Goal: Information Seeking & Learning: Find specific fact

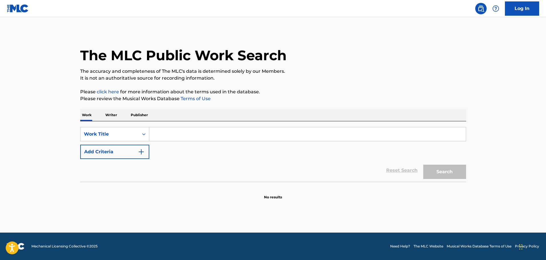
click at [195, 136] on input "Search Form" at bounding box center [307, 134] width 316 height 14
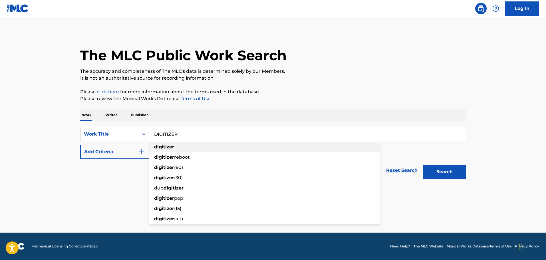
type input "DIGITIZER"
click at [191, 147] on div "digitizer" at bounding box center [264, 147] width 230 height 10
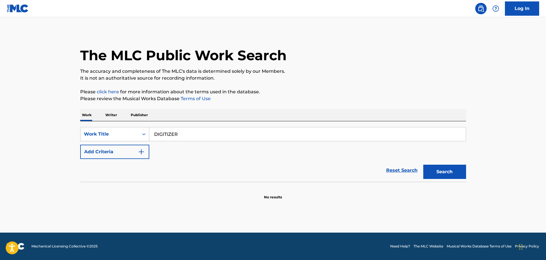
click at [126, 151] on button "Add Criteria" at bounding box center [114, 152] width 69 height 14
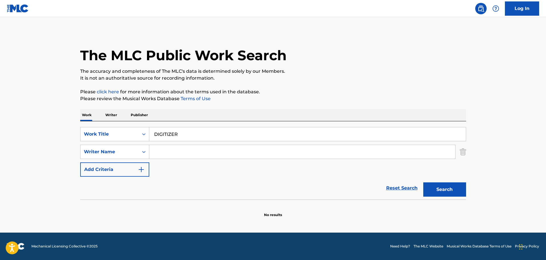
click at [172, 153] on input "Search Form" at bounding box center [302, 152] width 306 height 14
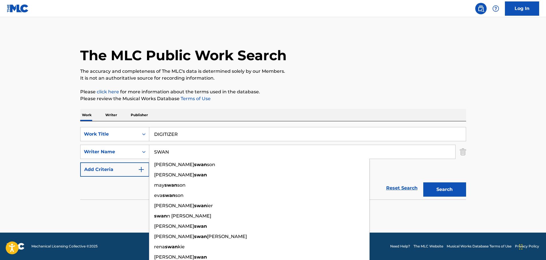
type input "SWAN"
click at [366, 111] on div "Work Writer Publisher" at bounding box center [273, 115] width 386 height 12
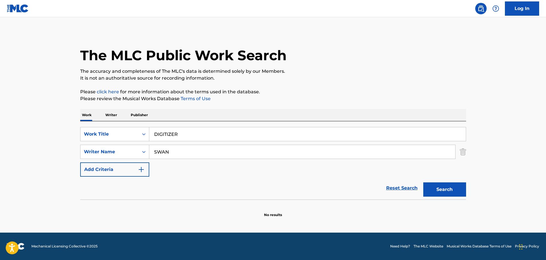
click at [436, 193] on button "Search" at bounding box center [444, 189] width 43 height 14
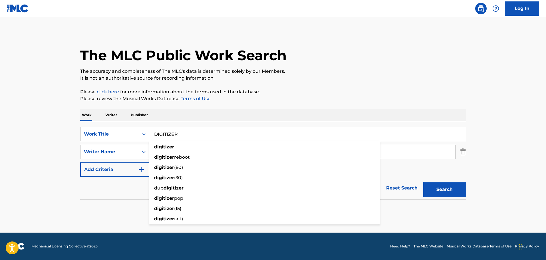
drag, startPoint x: 189, startPoint y: 137, endPoint x: 142, endPoint y: 135, distance: 46.3
click at [142, 135] on div "SearchWithCriteria72992d9d-8576-4dd5-838c-43c12510402f Work Title DIGITIZER dig…" at bounding box center [273, 134] width 386 height 14
type input "digitizer"
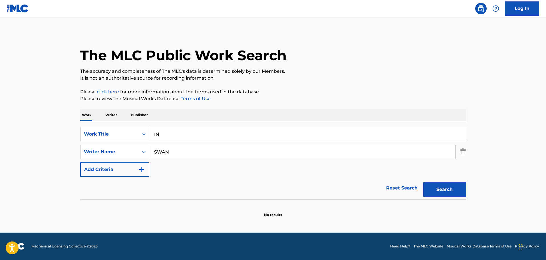
type input "I"
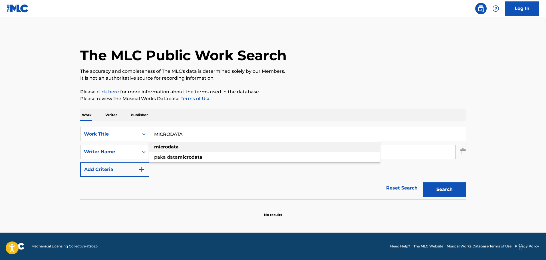
click at [174, 144] on strong "microdata" at bounding box center [166, 146] width 25 height 5
click at [448, 178] on div "Search" at bounding box center [443, 188] width 46 height 23
click at [448, 182] on button "Search" at bounding box center [444, 189] width 43 height 14
drag, startPoint x: 193, startPoint y: 134, endPoint x: 112, endPoint y: 132, distance: 81.9
click at [112, 133] on div "SearchWithCriteria72992d9d-8576-4dd5-838c-43c12510402f Work Title MICRODATA" at bounding box center [273, 134] width 386 height 14
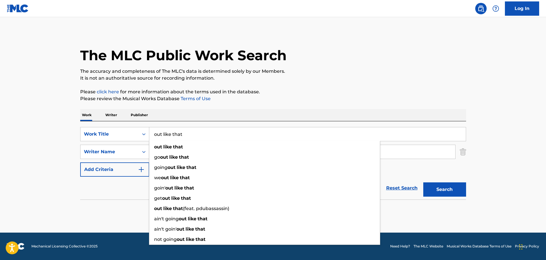
type input "out like that"
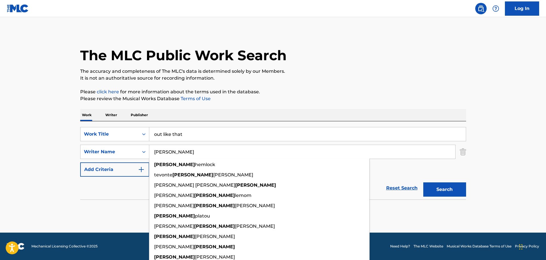
type input "[PERSON_NAME]"
click at [423, 182] on button "Search" at bounding box center [444, 189] width 43 height 14
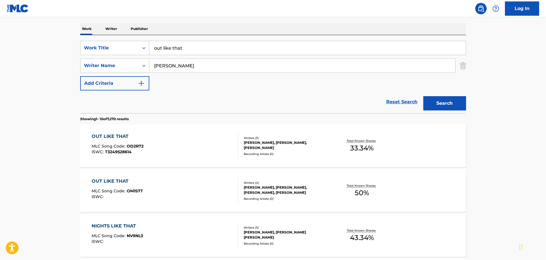
scroll to position [143, 0]
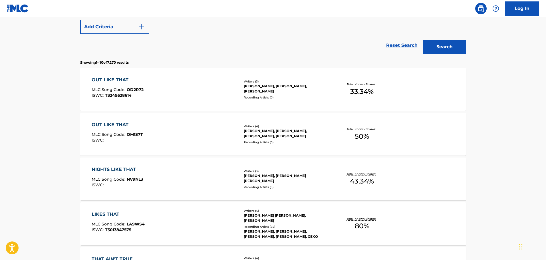
click at [203, 122] on div "OUT LIKE THAT MLC Song Code : OM1S7T ISWC :" at bounding box center [165, 134] width 147 height 26
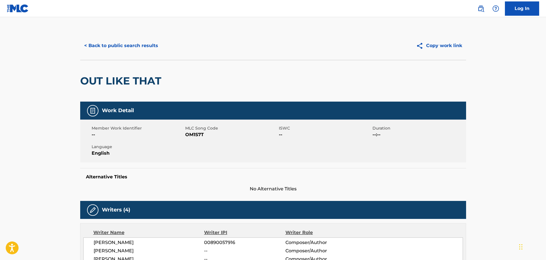
click at [125, 43] on button "< Back to public search results" at bounding box center [121, 46] width 82 height 14
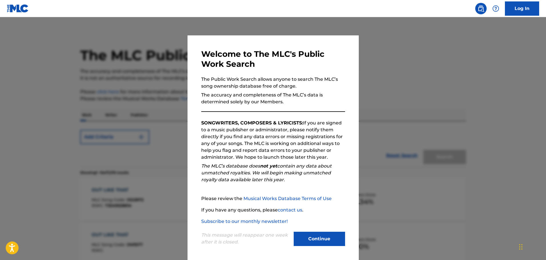
scroll to position [175, 0]
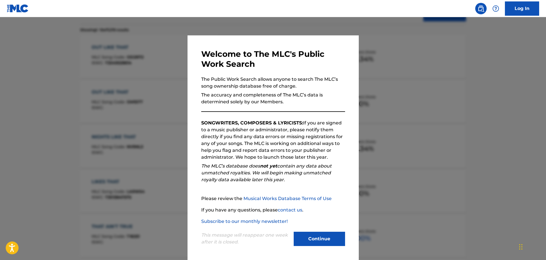
click at [137, 85] on div at bounding box center [273, 147] width 546 height 260
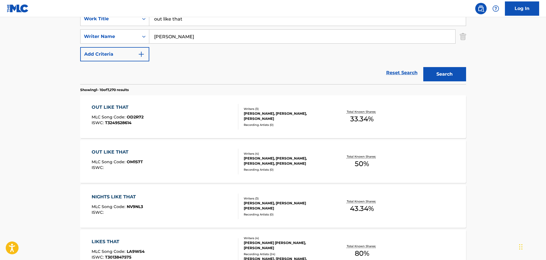
scroll to position [61, 0]
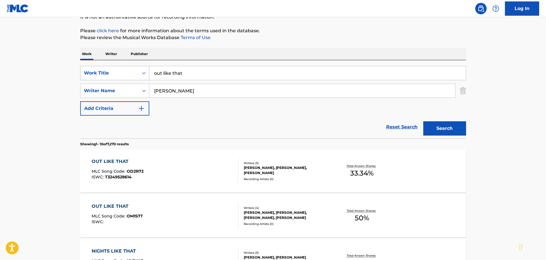
drag, startPoint x: 212, startPoint y: 76, endPoint x: 111, endPoint y: 75, distance: 101.0
click at [111, 75] on div "SearchWithCriteria72992d9d-8576-4dd5-838c-43c12510402f Work Title out like that" at bounding box center [273, 73] width 386 height 14
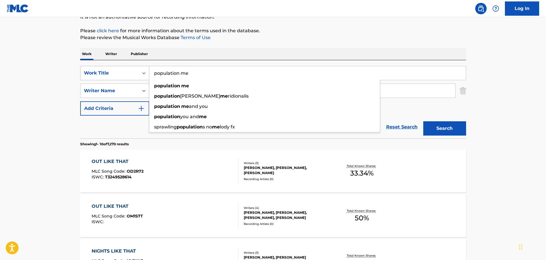
type input "population me"
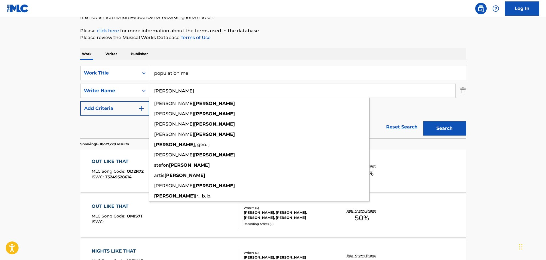
type input "[PERSON_NAME]"
click at [423, 121] on button "Search" at bounding box center [444, 128] width 43 height 14
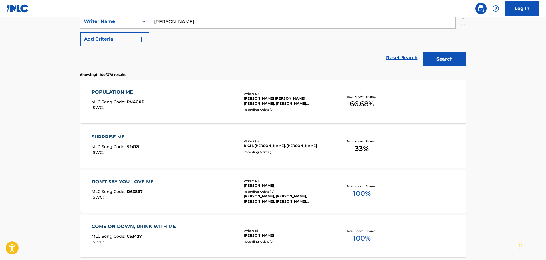
scroll to position [147, 0]
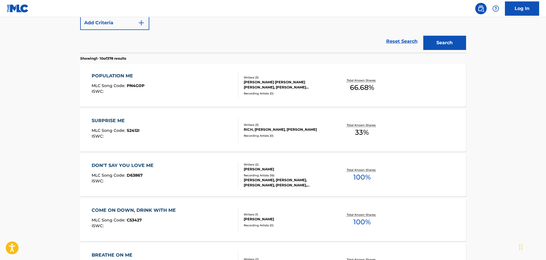
click at [208, 93] on div "POPULATION ME MLC Song Code : PN4G0P ISWC :" at bounding box center [165, 85] width 147 height 26
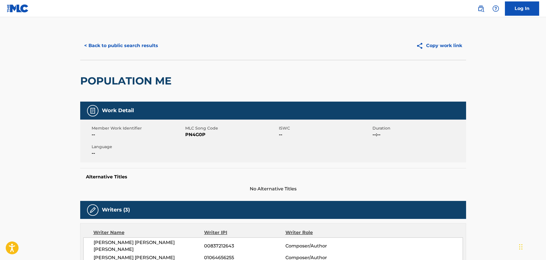
click at [126, 54] on div "< Back to public search results Copy work link" at bounding box center [273, 45] width 386 height 29
click at [126, 49] on button "< Back to public search results" at bounding box center [121, 46] width 82 height 14
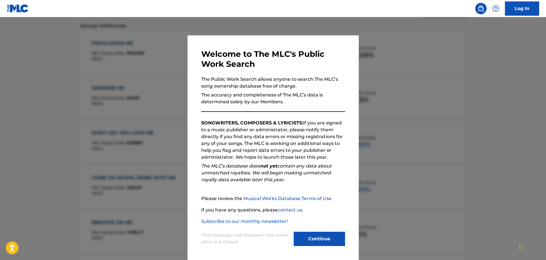
click at [116, 80] on div at bounding box center [273, 147] width 546 height 260
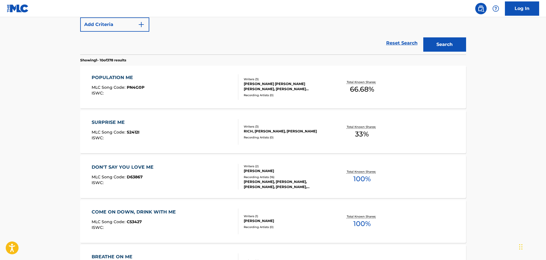
scroll to position [94, 0]
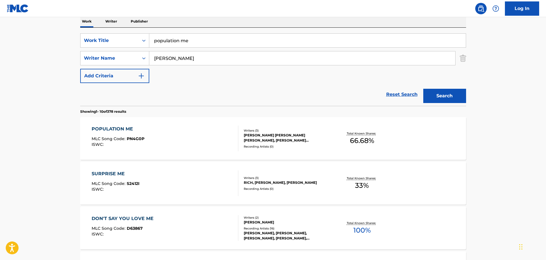
drag, startPoint x: 211, startPoint y: 47, endPoint x: 199, endPoint y: 44, distance: 12.5
click at [201, 45] on div "population me" at bounding box center [307, 40] width 317 height 14
drag, startPoint x: 198, startPoint y: 43, endPoint x: 106, endPoint y: 41, distance: 92.4
click at [106, 41] on div "SearchWithCriteria72992d9d-8576-4dd5-838c-43c12510402f Work Title population me" at bounding box center [273, 40] width 386 height 14
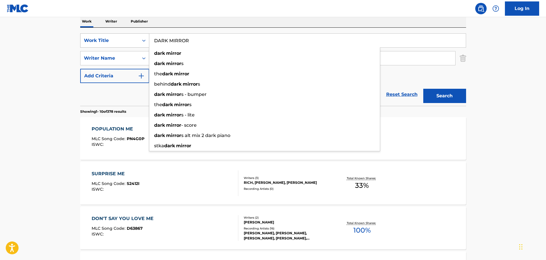
type input "DARK MIRROR"
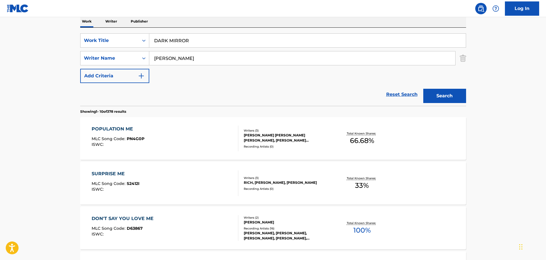
click at [236, 41] on input "DARK MIRROR" at bounding box center [307, 41] width 316 height 14
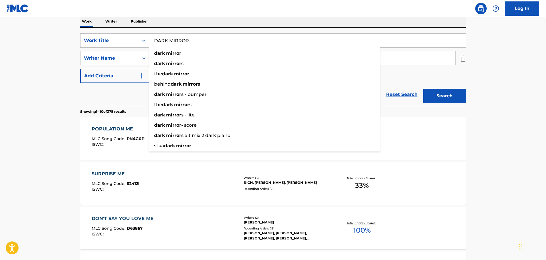
click at [25, 55] on main "The MLC Public Work Search The accuracy and completeness of The MLC's data is d…" at bounding box center [273, 260] width 546 height 672
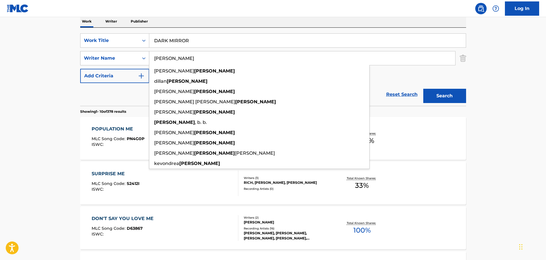
drag, startPoint x: 155, startPoint y: 55, endPoint x: 89, endPoint y: 52, distance: 66.2
click at [89, 52] on div "SearchWithCriteria64c34e77-8d41-4820-8c29-1175f97841fa Writer Name [PERSON_NAME…" at bounding box center [273, 58] width 386 height 14
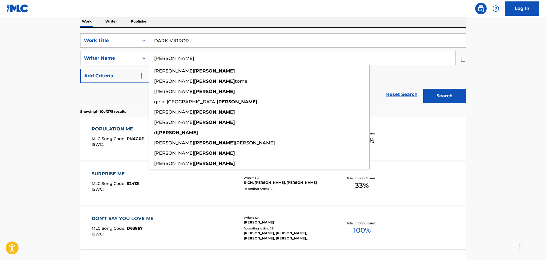
type input "[PERSON_NAME]"
click at [65, 42] on main "The MLC Public Work Search The accuracy and completeness of The MLC's data is d…" at bounding box center [273, 260] width 546 height 672
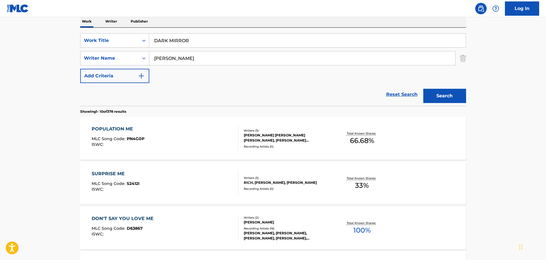
click at [429, 89] on button "Search" at bounding box center [444, 96] width 43 height 14
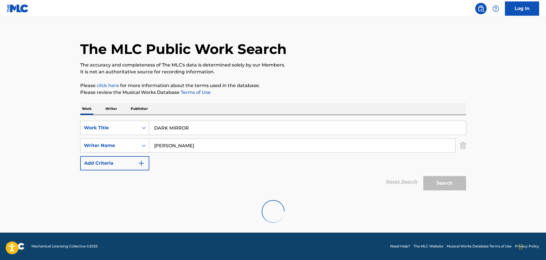
scroll to position [50, 0]
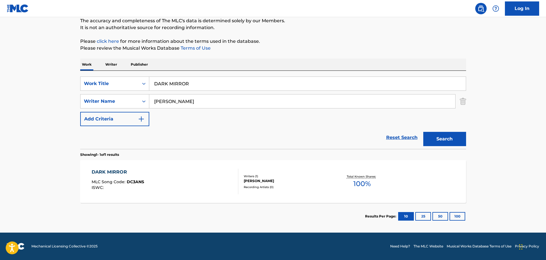
click at [212, 171] on div "DARK MIRROR MLC Song Code : DC3ANS ISWC :" at bounding box center [165, 182] width 147 height 26
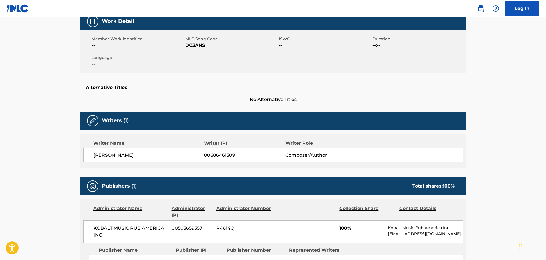
scroll to position [99, 0]
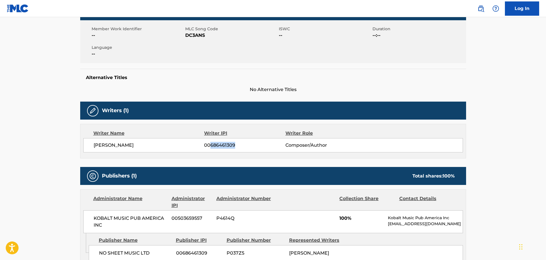
drag, startPoint x: 211, startPoint y: 144, endPoint x: 237, endPoint y: 147, distance: 27.0
click at [237, 147] on span "00686461309" at bounding box center [244, 145] width 81 height 7
copy span "686461309"
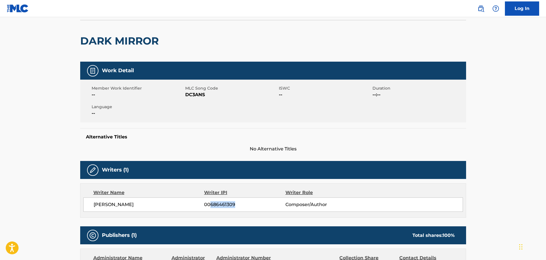
scroll to position [0, 0]
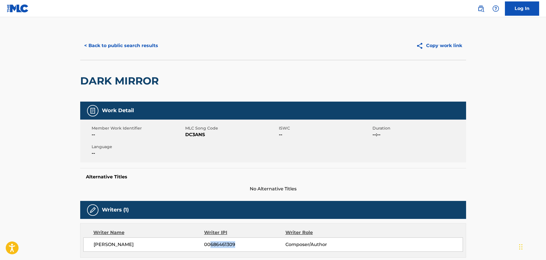
click at [125, 48] on button "< Back to public search results" at bounding box center [121, 46] width 82 height 14
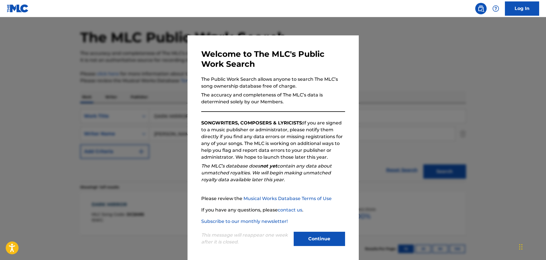
click at [165, 71] on div at bounding box center [273, 147] width 546 height 260
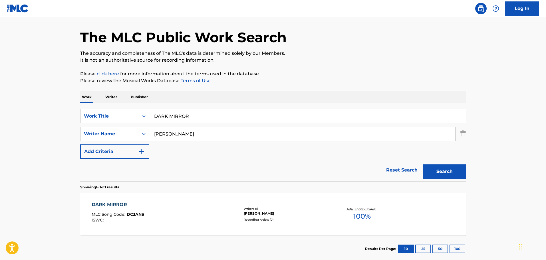
click at [233, 108] on div "SearchWithCriteria72992d9d-8576-4dd5-838c-43c12510402f Work Title DARK MIRROR S…" at bounding box center [273, 142] width 386 height 78
drag, startPoint x: 232, startPoint y: 112, endPoint x: 92, endPoint y: 102, distance: 139.9
click at [92, 102] on div "Work Writer Publisher SearchWithCriteria72992d9d-8576-4dd5-838c-43c12510402f Wo…" at bounding box center [273, 176] width 386 height 171
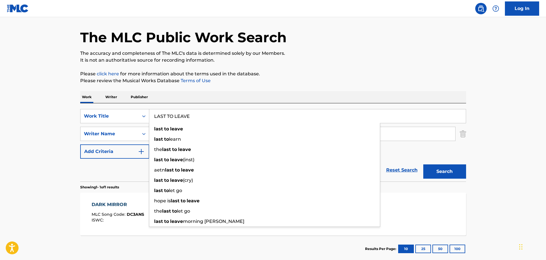
type input "LAST TO LEAVE"
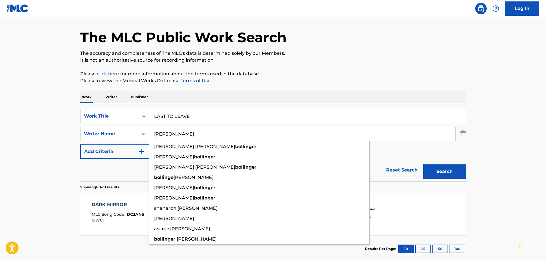
type input "[PERSON_NAME]"
click at [423, 164] on button "Search" at bounding box center [444, 171] width 43 height 14
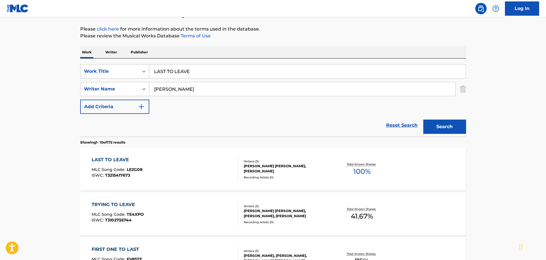
scroll to position [132, 0]
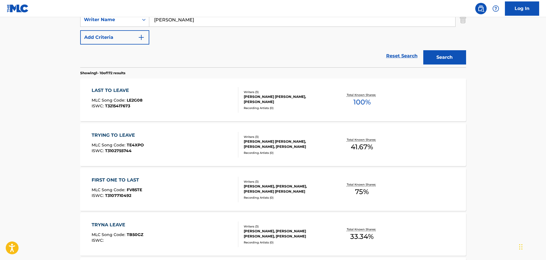
click at [198, 108] on div "LAST TO LEAVE MLC Song Code : LE2G08 ISWC : T3215417673" at bounding box center [165, 100] width 147 height 26
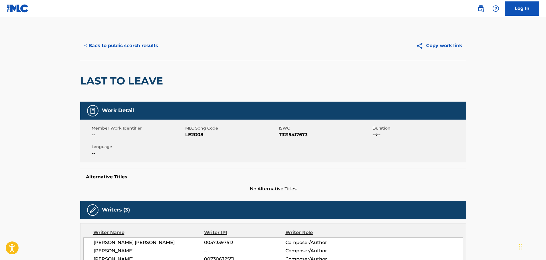
click at [147, 45] on button "< Back to public search results" at bounding box center [121, 46] width 82 height 14
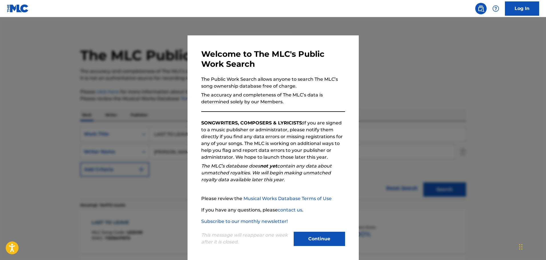
scroll to position [165, 0]
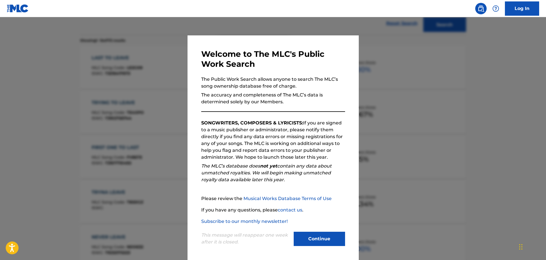
click at [170, 67] on div at bounding box center [273, 147] width 546 height 260
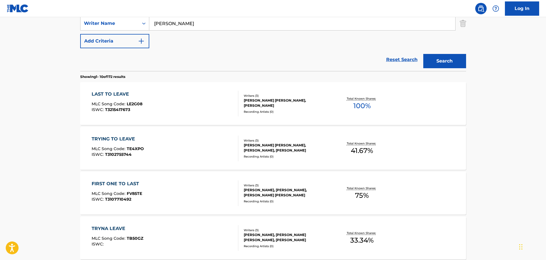
scroll to position [79, 0]
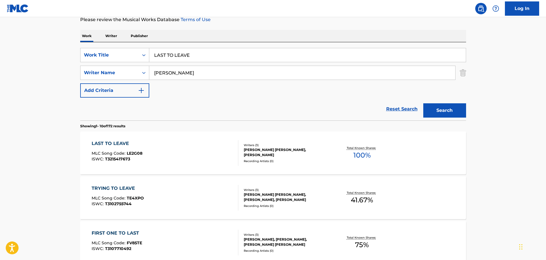
drag, startPoint x: 203, startPoint y: 49, endPoint x: 118, endPoint y: 44, distance: 85.2
click at [118, 44] on div "SearchWithCriteria72992d9d-8576-4dd5-838c-43c12510402f Work Title LAST TO LEAVE…" at bounding box center [273, 81] width 386 height 78
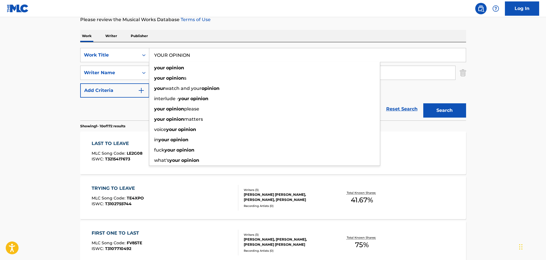
type input "YOUR OPINION"
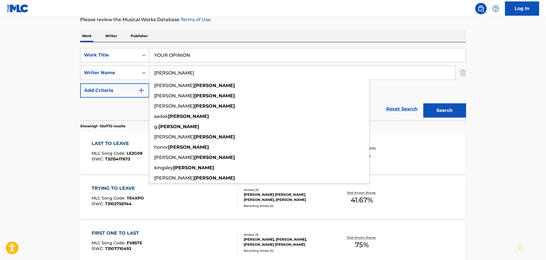
type input "[PERSON_NAME]"
click at [423, 103] on button "Search" at bounding box center [444, 110] width 43 height 14
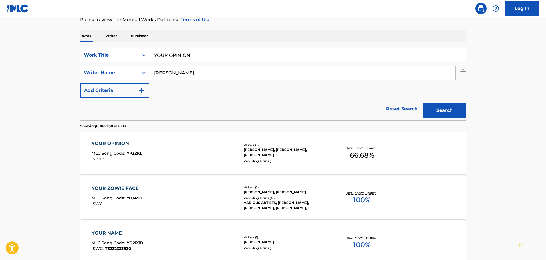
scroll to position [108, 0]
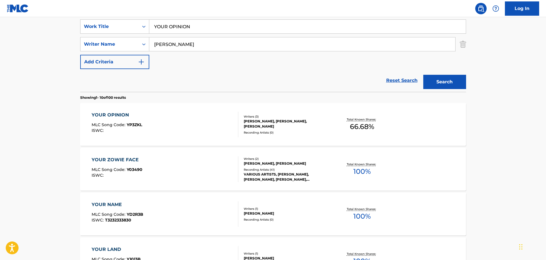
click at [211, 132] on div "YOUR OPINION MLC Song Code : YP3ZKL ISWC :" at bounding box center [165, 125] width 147 height 26
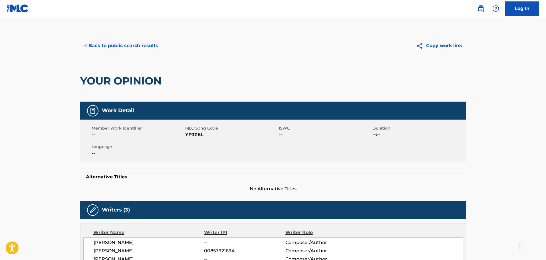
click at [137, 47] on button "< Back to public search results" at bounding box center [121, 46] width 82 height 14
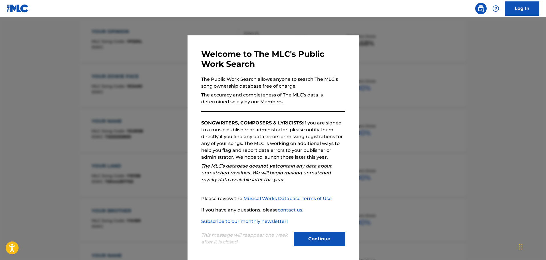
scroll to position [193, 0]
click at [314, 233] on button "Continue" at bounding box center [319, 239] width 51 height 14
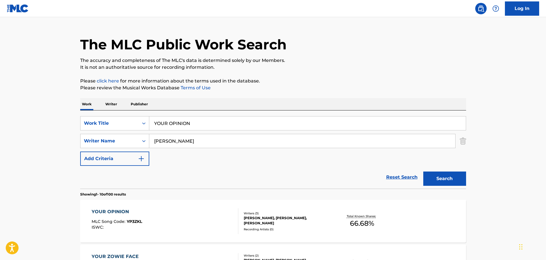
scroll to position [0, 0]
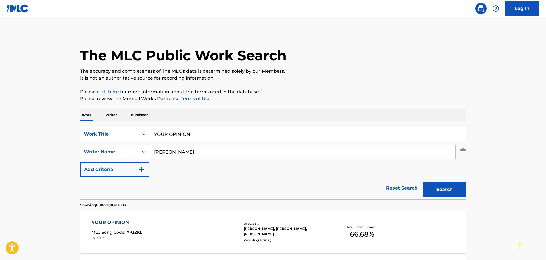
drag, startPoint x: 219, startPoint y: 140, endPoint x: 134, endPoint y: 139, distance: 84.7
click at [134, 139] on div "SearchWithCriteria72992d9d-8576-4dd5-838c-43c12510402f Work Title YOUR OPINION" at bounding box center [273, 134] width 386 height 14
type input "Q"
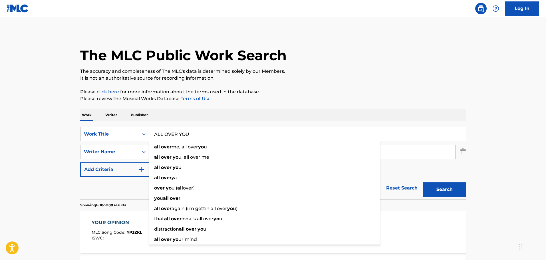
type input "ALL OVER YOU"
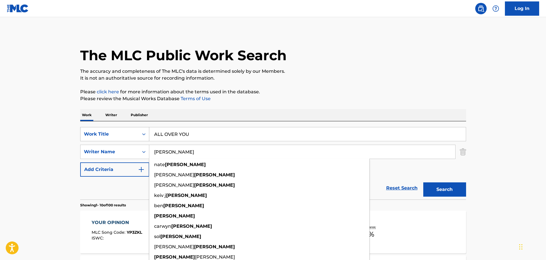
type input "[PERSON_NAME]"
click at [423, 182] on button "Search" at bounding box center [444, 189] width 43 height 14
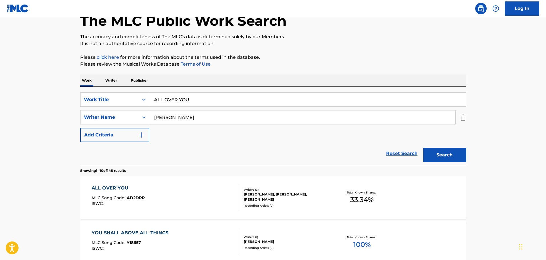
scroll to position [143, 0]
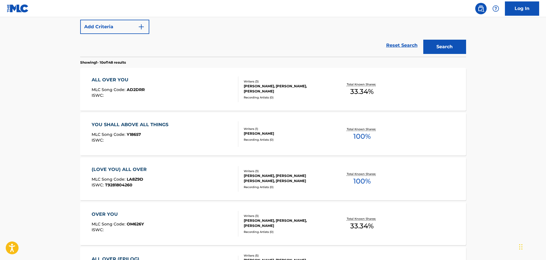
click at [171, 94] on div "ALL OVER YOU MLC Song Code : AD2DRR ISWC :" at bounding box center [165, 89] width 147 height 26
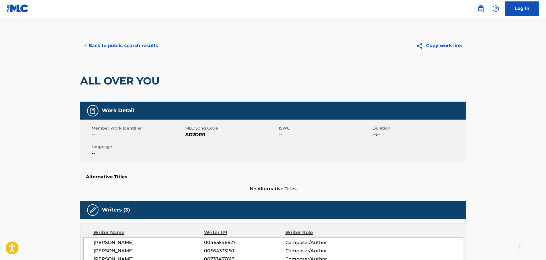
click at [114, 41] on button "< Back to public search results" at bounding box center [121, 46] width 82 height 14
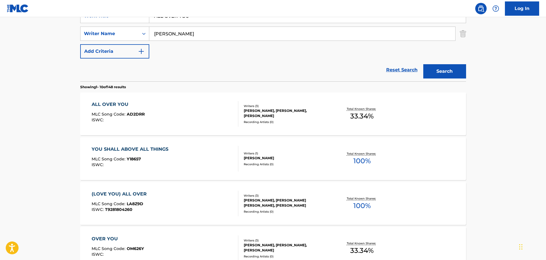
scroll to position [90, 0]
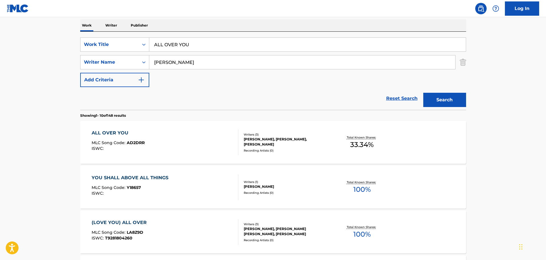
drag, startPoint x: 230, startPoint y: 39, endPoint x: 72, endPoint y: 48, distance: 158.6
click at [72, 48] on main "The MLC Public Work Search The accuracy and completeness of The MLC's data is d…" at bounding box center [273, 264] width 546 height 672
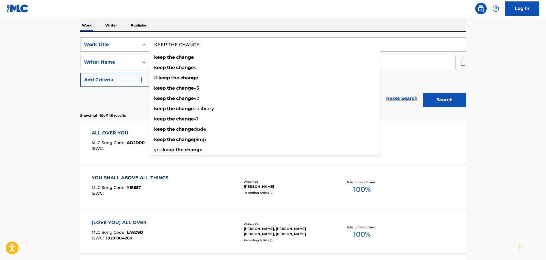
type input "KEEP THE CHANGE"
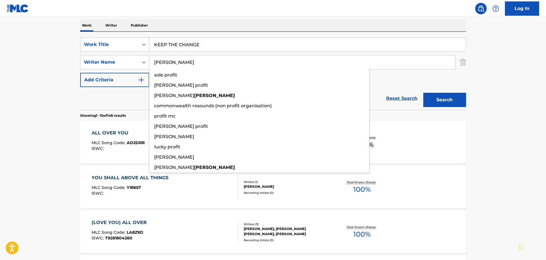
type input "[PERSON_NAME]"
click at [423, 93] on button "Search" at bounding box center [444, 100] width 43 height 14
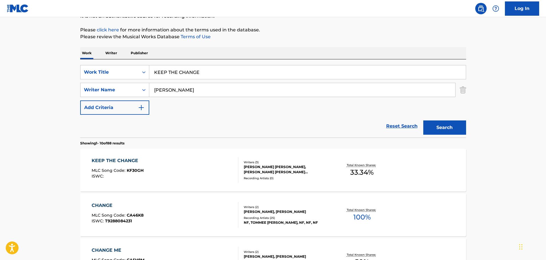
scroll to position [149, 0]
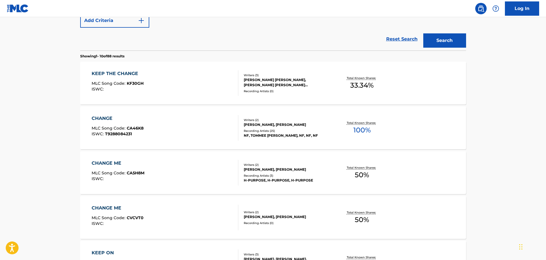
click at [197, 86] on div "KEEP THE CHANGE MLC Song Code : KF30GH ISWC :" at bounding box center [165, 83] width 147 height 26
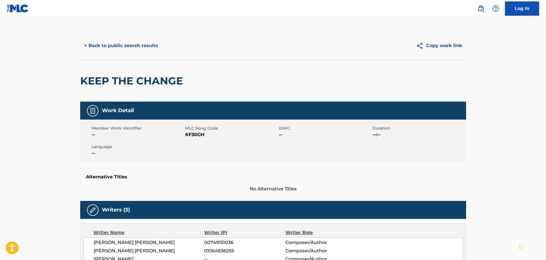
click at [132, 49] on button "< Back to public search results" at bounding box center [121, 46] width 82 height 14
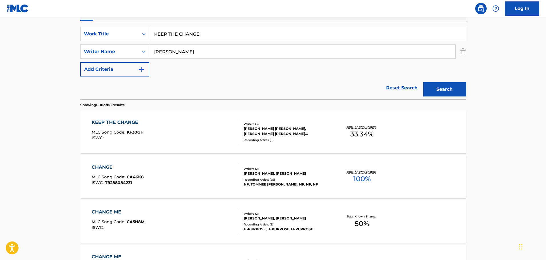
scroll to position [67, 0]
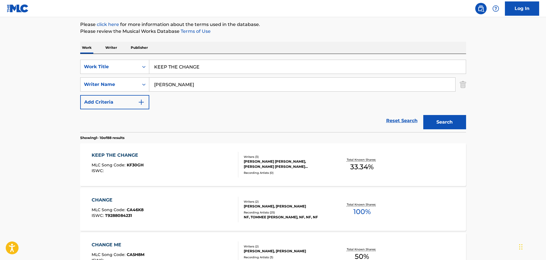
drag, startPoint x: 218, startPoint y: 67, endPoint x: 116, endPoint y: 53, distance: 102.6
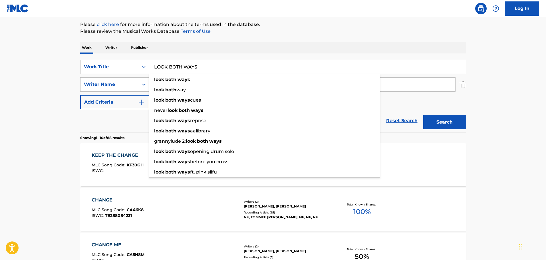
type input "LOOK BOTH WAYS"
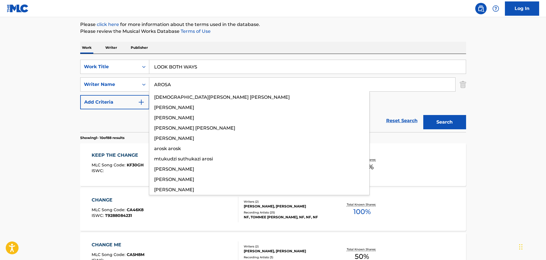
type input "AROSA"
click at [423, 115] on button "Search" at bounding box center [444, 122] width 43 height 14
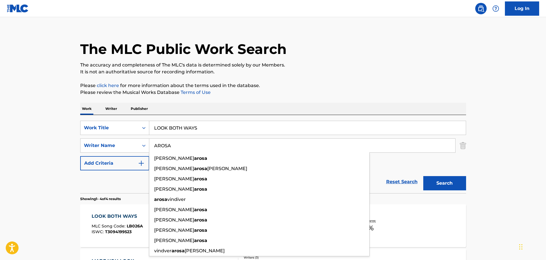
click at [47, 88] on main "The MLC Public Work Search The accuracy and completeness of The MLC's data is d…" at bounding box center [273, 211] width 546 height 400
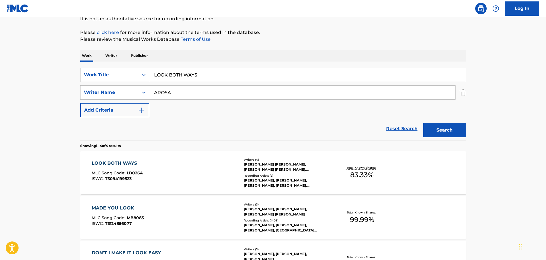
scroll to position [120, 0]
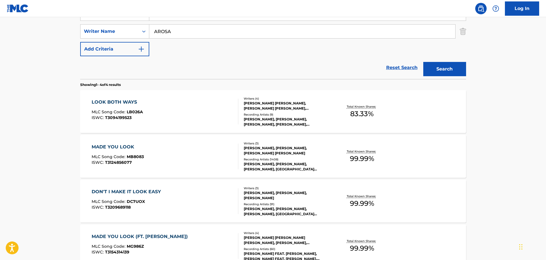
click at [166, 105] on div "LOOK BOTH WAYS MLC Song Code : LB026A ISWC : T3094199523" at bounding box center [165, 112] width 147 height 26
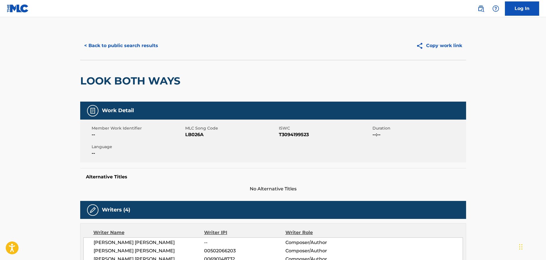
click at [138, 43] on button "< Back to public search results" at bounding box center [121, 46] width 82 height 14
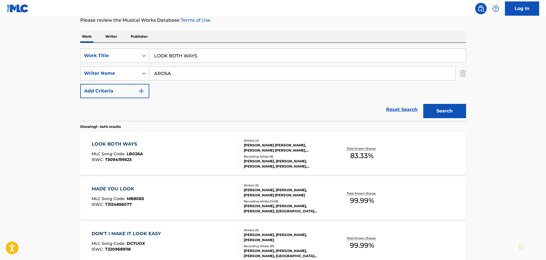
scroll to position [35, 0]
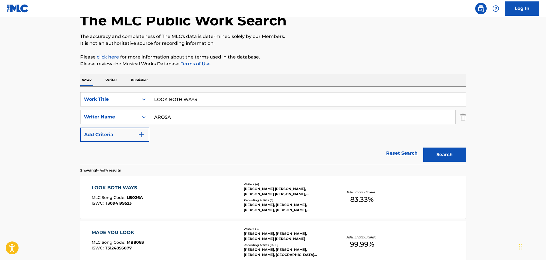
drag, startPoint x: 218, startPoint y: 92, endPoint x: 151, endPoint y: 94, distance: 66.2
click at [151, 94] on div "SearchWithCriteria72992d9d-8576-4dd5-838c-43c12510402f Work Title LOOK BOTH WAY…" at bounding box center [273, 125] width 386 height 78
drag, startPoint x: 228, startPoint y: 102, endPoint x: 174, endPoint y: 94, distance: 54.2
click at [174, 94] on input "LOOK BOTH WAYS" at bounding box center [307, 99] width 316 height 14
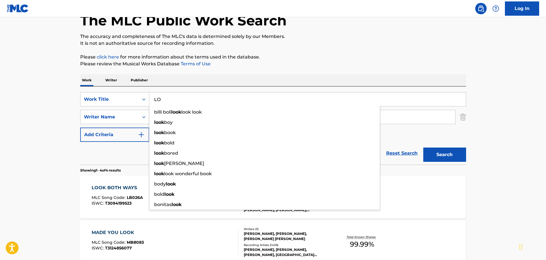
type input "L"
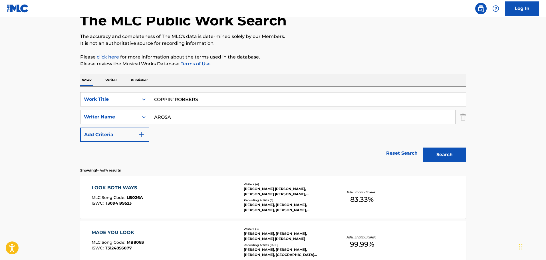
type input "COPPIN' ROBBERS"
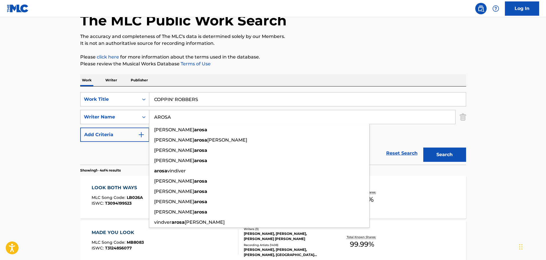
drag, startPoint x: 185, startPoint y: 119, endPoint x: 94, endPoint y: 118, distance: 90.7
click at [94, 118] on div "SearchWithCriteria64c34e77-8d41-4820-8c29-1175f97841fa Writer Name [PERSON_NAME…" at bounding box center [273, 117] width 386 height 14
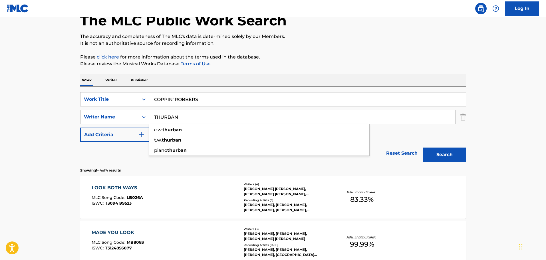
type input "THURBAN"
click at [423, 147] on button "Search" at bounding box center [444, 154] width 43 height 14
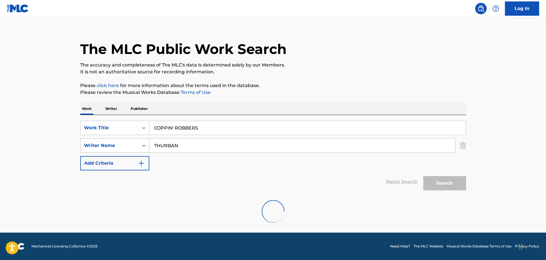
scroll to position [0, 0]
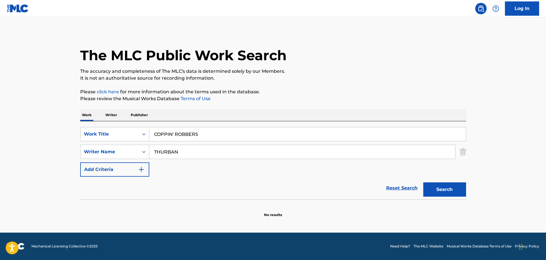
click at [458, 151] on div "SearchWithCriteria64c34e77-8d41-4820-8c29-1175f97841fa Writer Name [PERSON_NAME]" at bounding box center [273, 152] width 386 height 14
drag, startPoint x: 461, startPoint y: 151, endPoint x: 356, endPoint y: 141, distance: 105.4
click at [461, 151] on img "Search Form" at bounding box center [463, 152] width 6 height 14
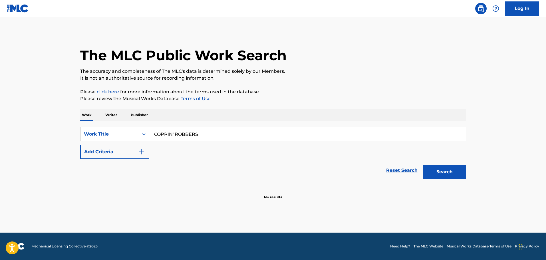
click at [260, 133] on input "COPPIN' ROBBERS" at bounding box center [307, 134] width 316 height 14
click at [423, 165] on button "Search" at bounding box center [444, 172] width 43 height 14
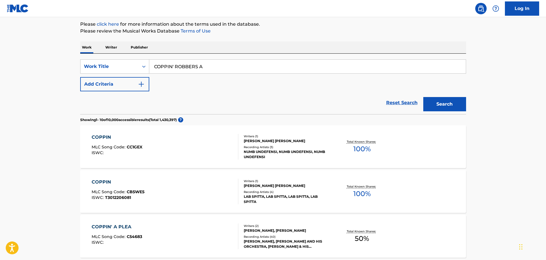
scroll to position [57, 0]
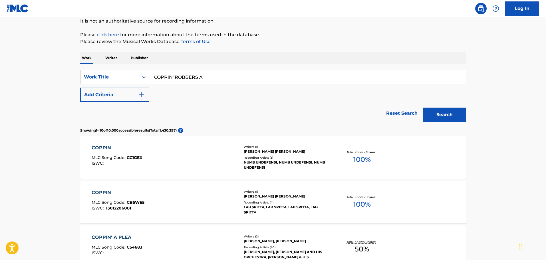
drag, startPoint x: 233, startPoint y: 71, endPoint x: 168, endPoint y: 71, distance: 65.3
click at [168, 71] on input "COPPIN' ROBBERS A" at bounding box center [307, 77] width 316 height 14
type input "C"
click at [423, 108] on button "Search" at bounding box center [444, 115] width 43 height 14
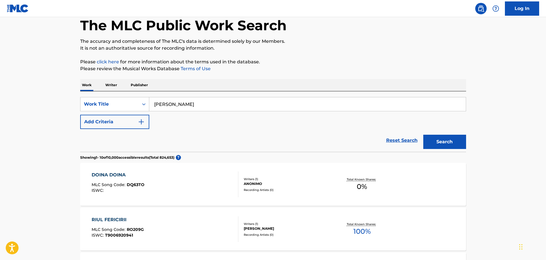
scroll to position [29, 0]
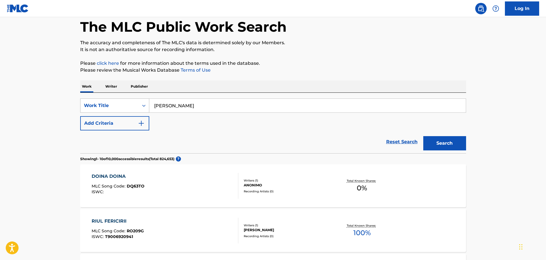
drag, startPoint x: 223, startPoint y: 100, endPoint x: 81, endPoint y: 104, distance: 142.1
click at [81, 104] on div "SearchWithCriteria72992d9d-8576-4dd5-838c-43c12510402f Work Title [PERSON_NAME]" at bounding box center [273, 105] width 386 height 14
type input "WATERCOLOR MOON"
click at [110, 118] on button "Add Criteria" at bounding box center [114, 123] width 69 height 14
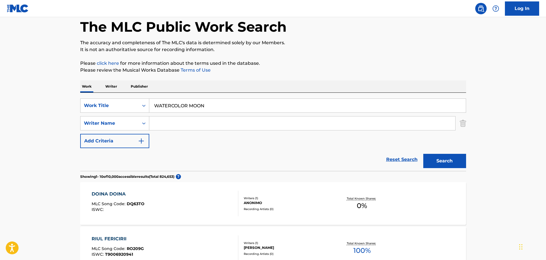
click at [165, 123] on input "Search Form" at bounding box center [302, 123] width 306 height 14
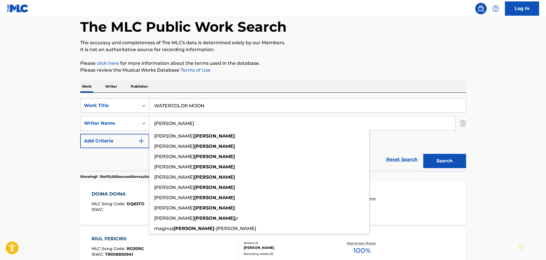
type input "[PERSON_NAME]"
click at [423, 154] on button "Search" at bounding box center [444, 161] width 43 height 14
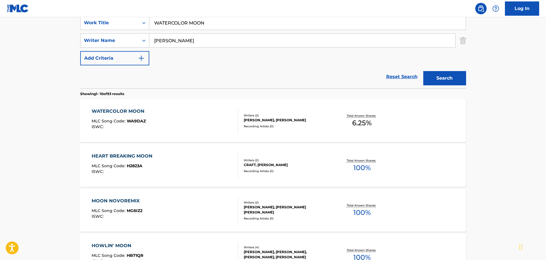
scroll to position [114, 0]
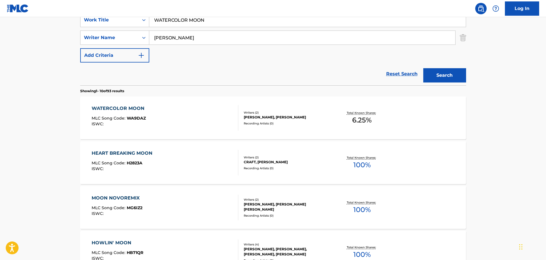
click at [179, 127] on div "WATERCOLOR MOON MLC Song Code : WA9DAZ ISWC :" at bounding box center [165, 118] width 147 height 26
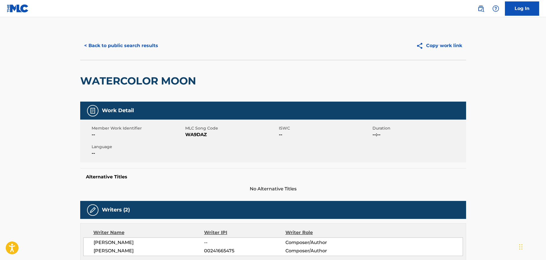
click at [149, 42] on button "< Back to public search results" at bounding box center [121, 46] width 82 height 14
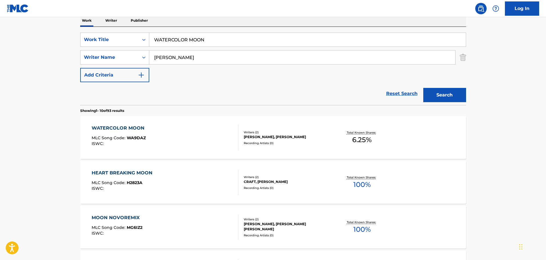
scroll to position [57, 0]
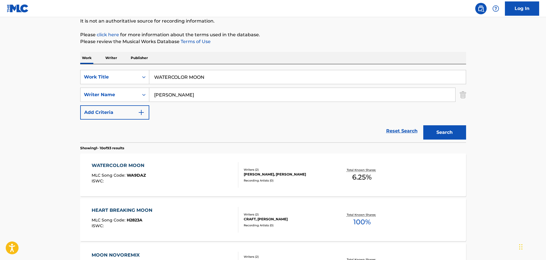
click at [295, 90] on input "[PERSON_NAME]" at bounding box center [302, 95] width 306 height 14
click at [465, 92] on img "Search Form" at bounding box center [463, 95] width 6 height 14
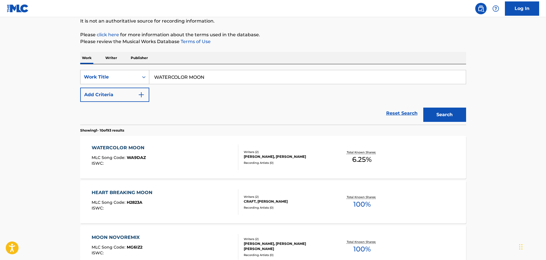
drag, startPoint x: 333, startPoint y: 80, endPoint x: 107, endPoint y: 75, distance: 226.3
click at [107, 75] on div "SearchWithCriteria72992d9d-8576-4dd5-838c-43c12510402f Work Title WATERCOLOR MO…" at bounding box center [273, 77] width 386 height 14
type input "GOOD GIRLS ON VACATION"
click at [423, 108] on button "Search" at bounding box center [444, 115] width 43 height 14
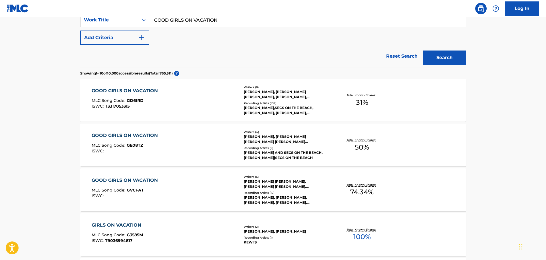
scroll to position [143, 0]
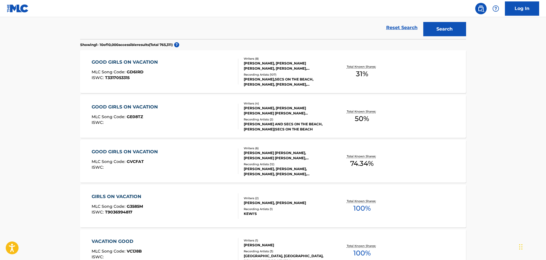
click at [177, 119] on div "GOOD GIRLS ON VACATION MLC Song Code : GE08TZ ISWC :" at bounding box center [165, 117] width 147 height 26
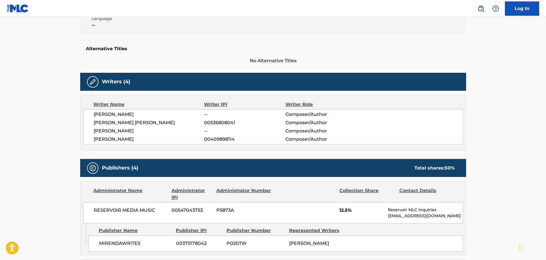
scroll to position [171, 0]
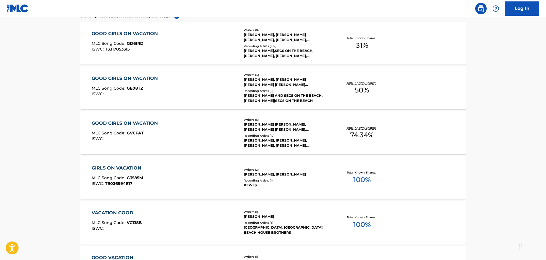
scroll to position [157, 0]
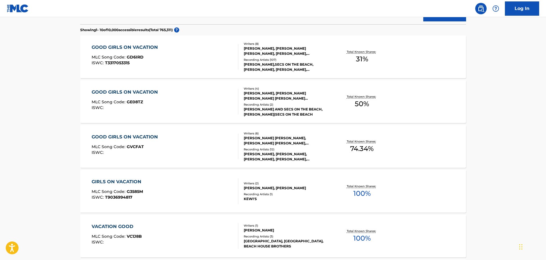
click at [161, 46] on div "GOOD GIRLS ON VACATION MLC Song Code : GD6IRD ISWC : T3317053315" at bounding box center [165, 57] width 147 height 26
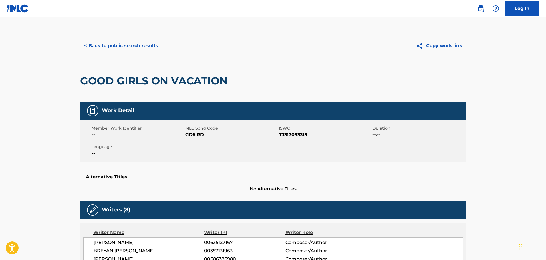
click at [141, 46] on button "< Back to public search results" at bounding box center [121, 46] width 82 height 14
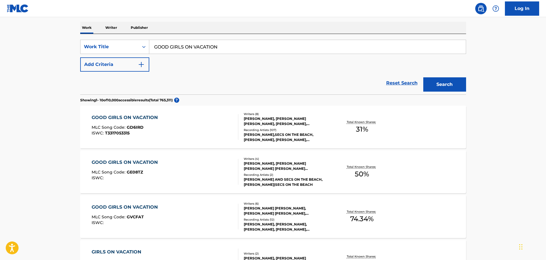
scroll to position [87, 0]
drag, startPoint x: 221, startPoint y: 47, endPoint x: 109, endPoint y: 46, distance: 111.8
click at [109, 46] on div "SearchWithCriteria72992d9d-8576-4dd5-838c-43c12510402f Work Title GOOD GIRLS ON…" at bounding box center [273, 47] width 386 height 14
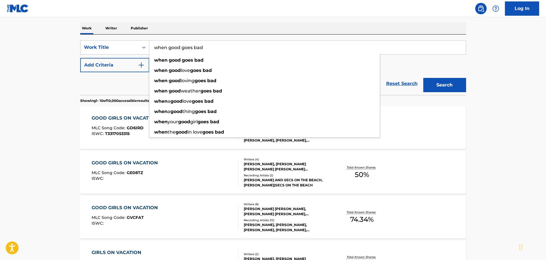
type input "when good goes bad"
click at [125, 66] on button "Add Criteria" at bounding box center [114, 65] width 69 height 14
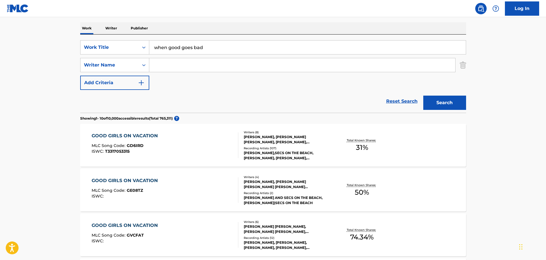
click at [158, 67] on input "Search Form" at bounding box center [302, 65] width 306 height 14
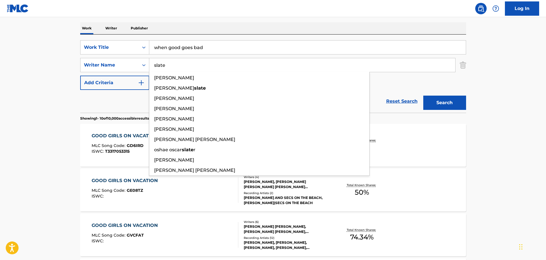
type input "slate"
click at [423, 96] on button "Search" at bounding box center [444, 103] width 43 height 14
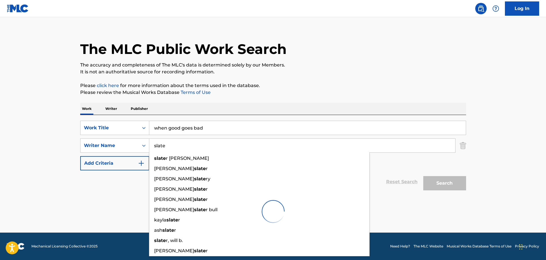
scroll to position [6, 0]
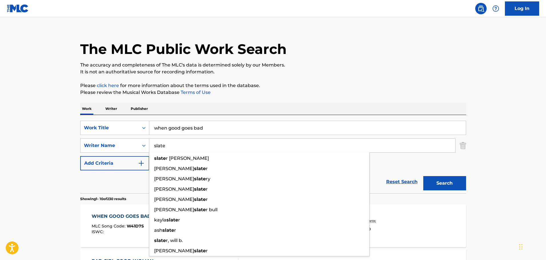
click at [211, 75] on p "It is not an authoritative source for recording information." at bounding box center [273, 71] width 386 height 7
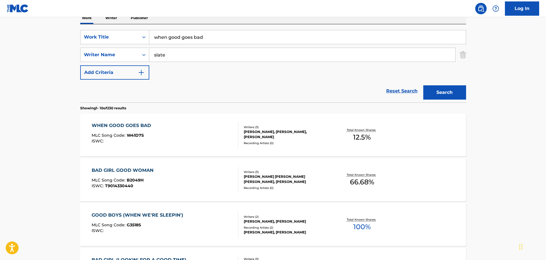
scroll to position [149, 0]
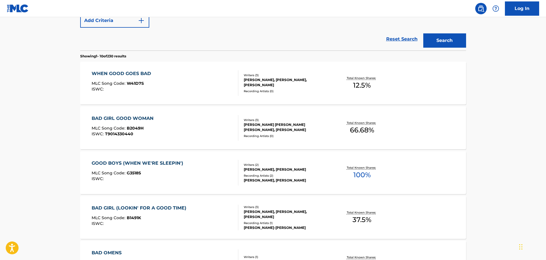
click at [211, 75] on div "WHEN GOOD GOES BAD MLC Song Code : W41D7S ISWC :" at bounding box center [165, 83] width 147 height 26
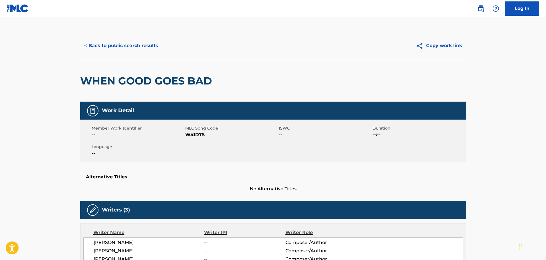
scroll to position [143, 0]
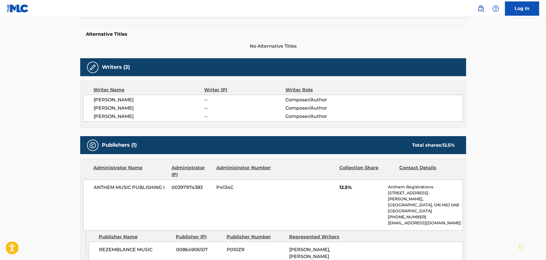
click at [195, 64] on div "Writers (3)" at bounding box center [273, 67] width 386 height 18
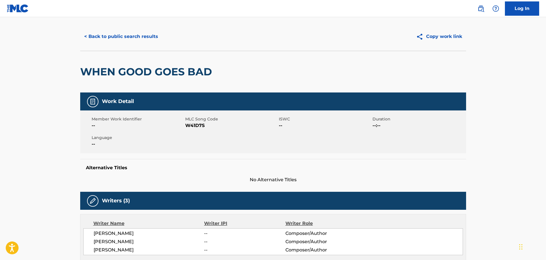
scroll to position [0, 0]
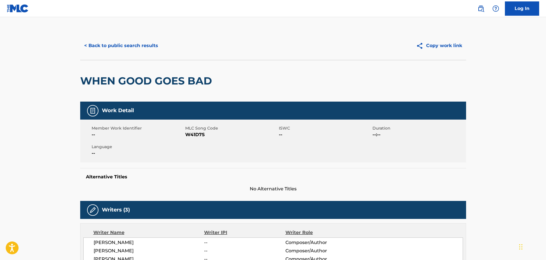
click at [144, 49] on button "< Back to public search results" at bounding box center [121, 46] width 82 height 14
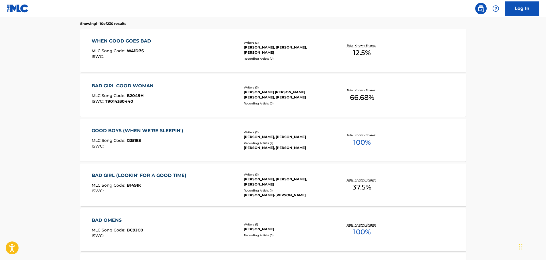
scroll to position [67, 0]
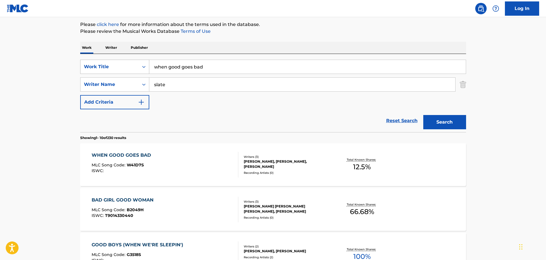
drag, startPoint x: 222, startPoint y: 64, endPoint x: 145, endPoint y: 64, distance: 77.3
click at [145, 64] on div "SearchWithCriteria72992d9d-8576-4dd5-838c-43c12510402f Work Title when good goe…" at bounding box center [273, 67] width 386 height 14
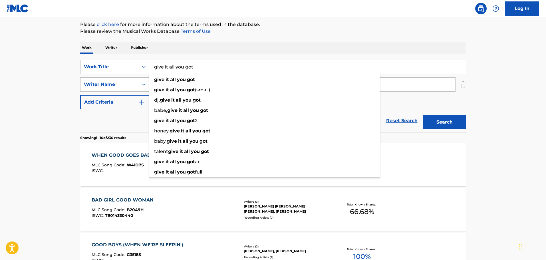
type input "give it all you got"
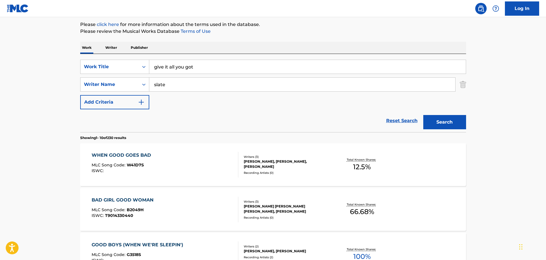
click at [191, 55] on div "SearchWithCriteria72992d9d-8576-4dd5-838c-43c12510402f Work Title give it all y…" at bounding box center [273, 93] width 386 height 78
drag, startPoint x: 199, startPoint y: 86, endPoint x: 151, endPoint y: 80, distance: 47.9
click at [151, 80] on input "slate" at bounding box center [302, 85] width 306 height 14
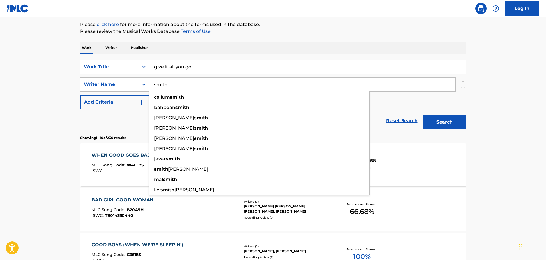
type input "smith"
click at [423, 115] on button "Search" at bounding box center [444, 122] width 43 height 14
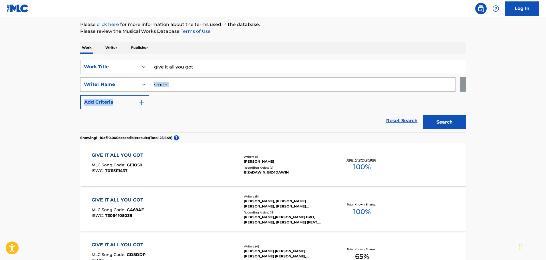
drag, startPoint x: 195, startPoint y: 92, endPoint x: 166, endPoint y: 84, distance: 30.0
click at [166, 84] on div "SearchWithCriteria72992d9d-8576-4dd5-838c-43c12510402f Work Title give it all y…" at bounding box center [273, 85] width 386 height 50
click at [166, 84] on input "smith" at bounding box center [302, 85] width 306 height 14
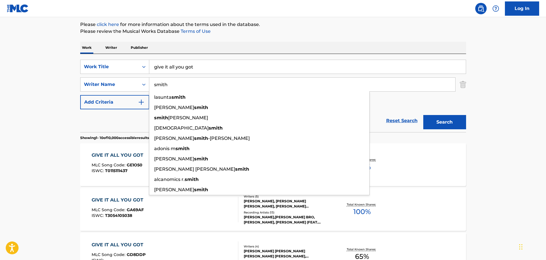
click at [166, 84] on input "smith" at bounding box center [302, 85] width 306 height 14
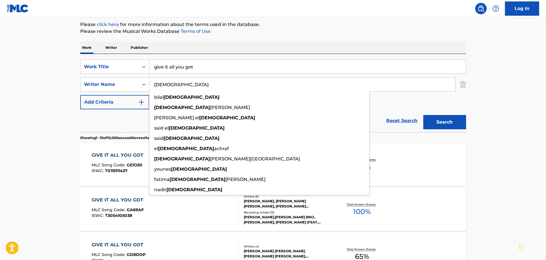
type input "[DEMOGRAPHIC_DATA]"
click at [423, 115] on button "Search" at bounding box center [444, 122] width 43 height 14
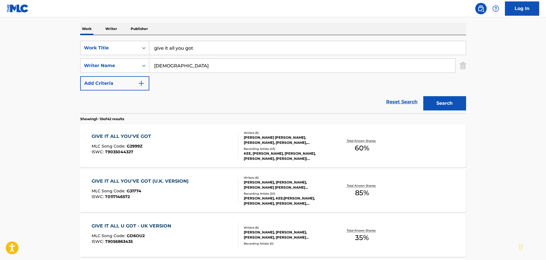
scroll to position [96, 0]
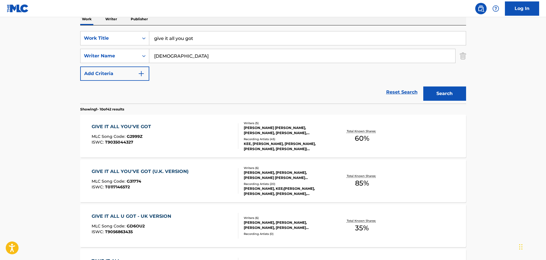
click at [182, 90] on div "Reset Search Search" at bounding box center [273, 92] width 386 height 23
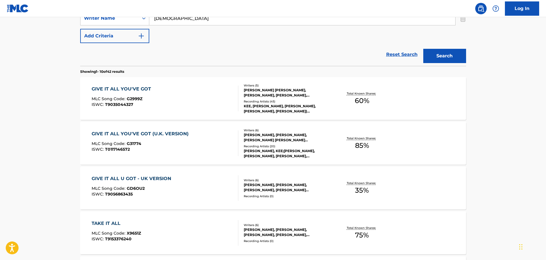
scroll to position [153, 0]
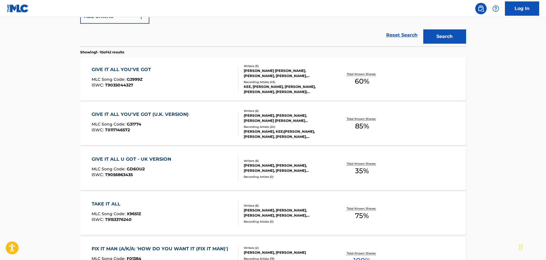
click at [182, 88] on div "GIVE IT ALL YOU'VE GOT MLC Song Code : G2999Z ISWC : T9035044327" at bounding box center [165, 79] width 147 height 26
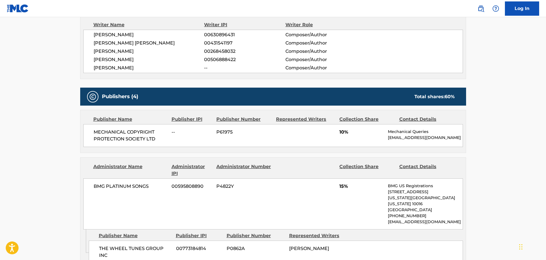
scroll to position [215, 0]
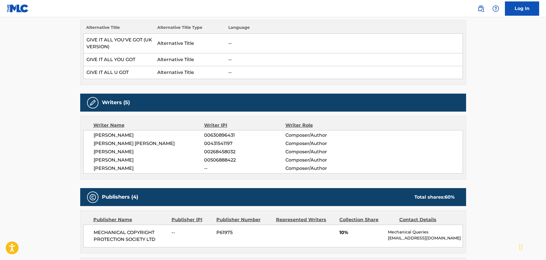
scroll to position [228, 0]
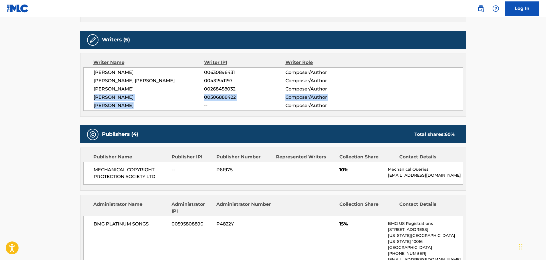
drag, startPoint x: 134, startPoint y: 108, endPoint x: 94, endPoint y: 101, distance: 40.2
click at [94, 101] on div "[PERSON_NAME] 00630896431 Composer/Author [PERSON_NAME] [PERSON_NAME] 004315411…" at bounding box center [272, 88] width 379 height 43
click at [106, 104] on span "[PERSON_NAME]" at bounding box center [149, 105] width 111 height 7
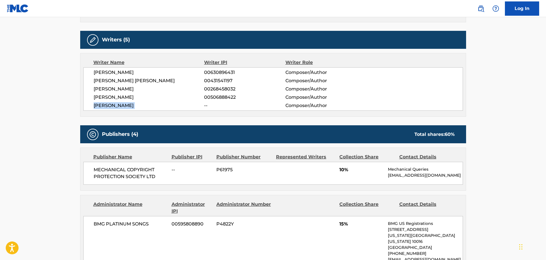
click at [106, 104] on span "[PERSON_NAME]" at bounding box center [149, 105] width 111 height 7
click at [191, 105] on span "[PERSON_NAME]" at bounding box center [149, 105] width 111 height 7
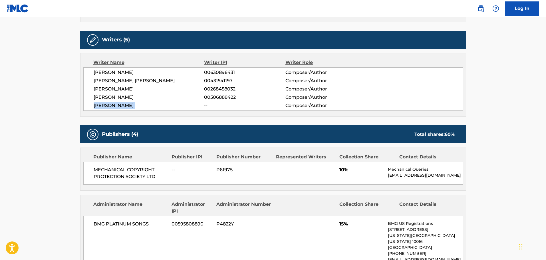
click at [177, 116] on div "Writer Name Writer IPI Writer Role [PERSON_NAME] 00630896431 Composer/Author [P…" at bounding box center [273, 85] width 386 height 64
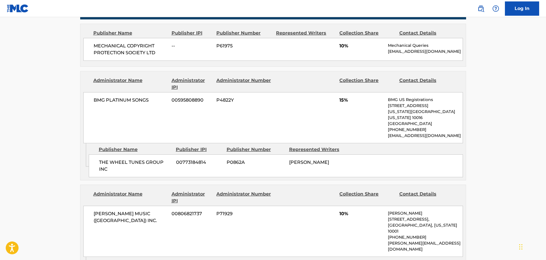
scroll to position [314, 0]
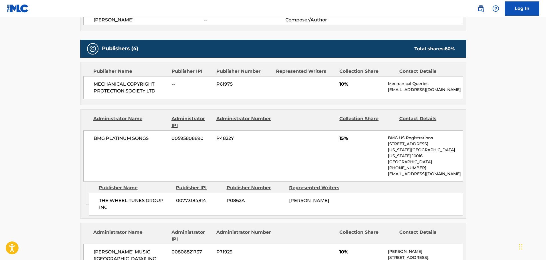
click at [180, 114] on div "Administrator Name Administrator IPI Administrator Number Collection Share Cont…" at bounding box center [272, 146] width 385 height 72
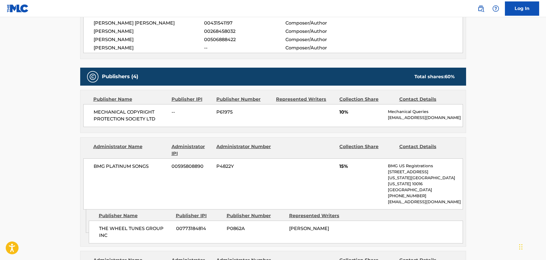
scroll to position [228, 0]
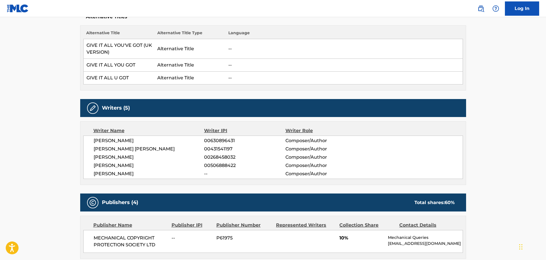
scroll to position [257, 0]
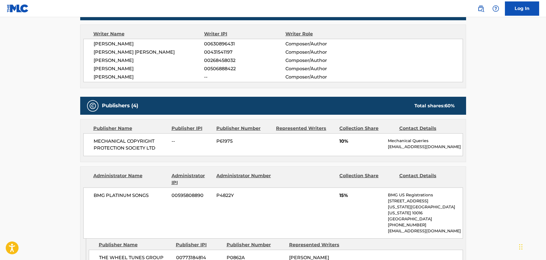
click at [181, 74] on span "[PERSON_NAME]" at bounding box center [149, 77] width 111 height 7
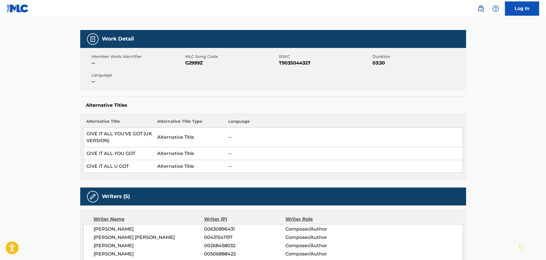
scroll to position [0, 0]
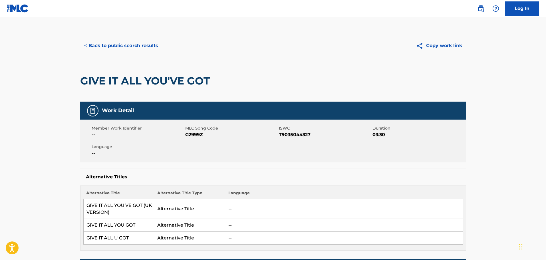
click at [141, 38] on div "< Back to public search results Copy work link" at bounding box center [273, 45] width 386 height 29
click at [141, 43] on button "< Back to public search results" at bounding box center [121, 46] width 82 height 14
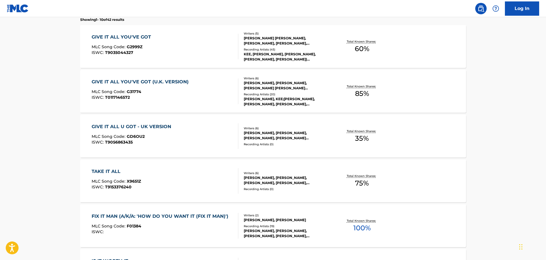
scroll to position [71, 0]
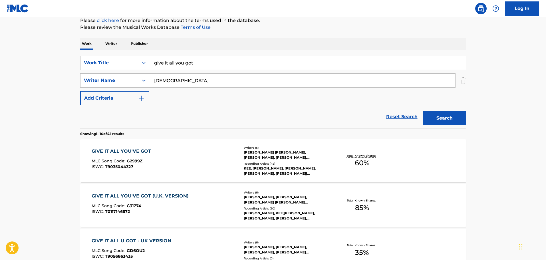
click at [207, 108] on div "Reset Search Search" at bounding box center [273, 116] width 386 height 23
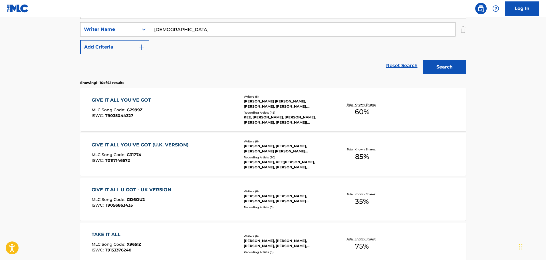
scroll to position [185, 0]
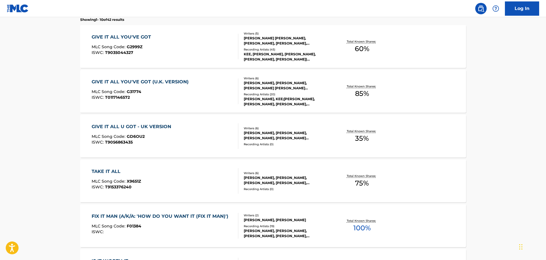
click at [197, 47] on div "GIVE IT ALL YOU'VE GOT MLC Song Code : G2999Z ISWC : T9035044327" at bounding box center [165, 47] width 147 height 26
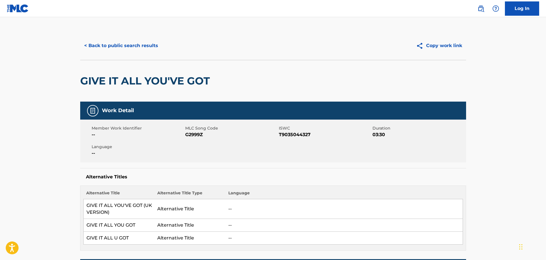
click at [125, 45] on button "< Back to public search results" at bounding box center [121, 46] width 82 height 14
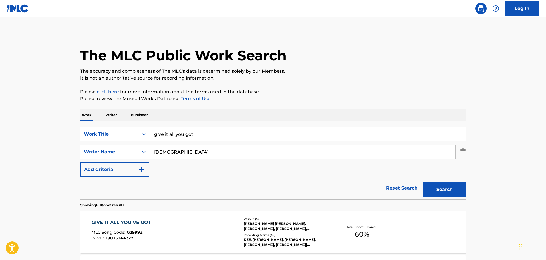
drag, startPoint x: 214, startPoint y: 137, endPoint x: 92, endPoint y: 135, distance: 121.5
click at [92, 135] on div "SearchWithCriteria72992d9d-8576-4dd5-838c-43c12510402f Work Title give it all y…" at bounding box center [273, 134] width 386 height 14
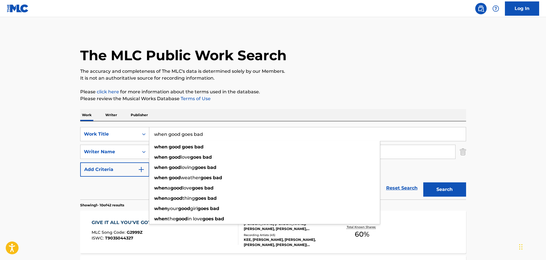
type input "when good goes bad"
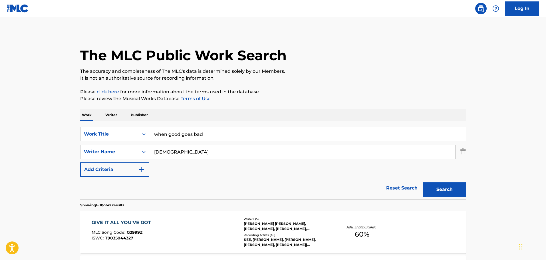
click at [211, 112] on div "Work Writer Publisher" at bounding box center [273, 115] width 386 height 12
drag, startPoint x: 193, startPoint y: 155, endPoint x: 102, endPoint y: 150, distance: 90.5
click at [115, 151] on div "SearchWithCriteria64c34e77-8d41-4820-8c29-1175f97841fa Writer Name [PERSON_NAME]" at bounding box center [273, 152] width 386 height 14
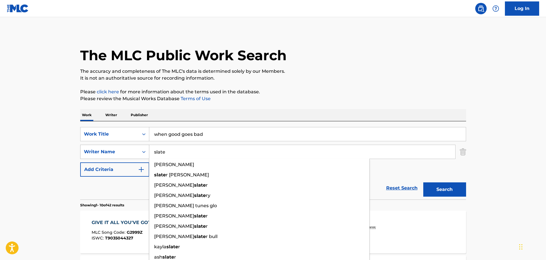
type input "slate"
click at [423, 182] on button "Search" at bounding box center [444, 189] width 43 height 14
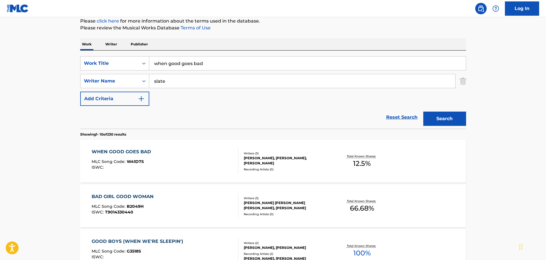
scroll to position [114, 0]
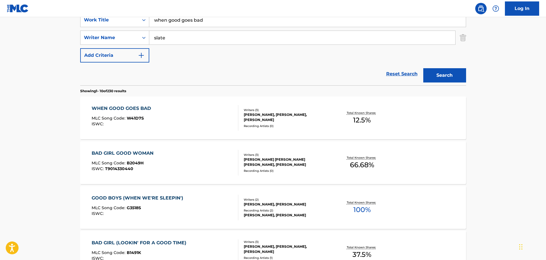
click at [219, 116] on div "WHEN GOOD GOES BAD MLC Song Code : W41D7S ISWC :" at bounding box center [165, 118] width 147 height 26
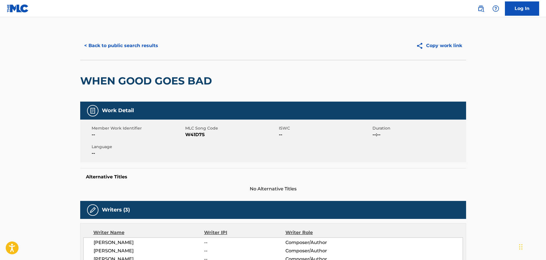
click at [90, 47] on button "< Back to public search results" at bounding box center [121, 46] width 82 height 14
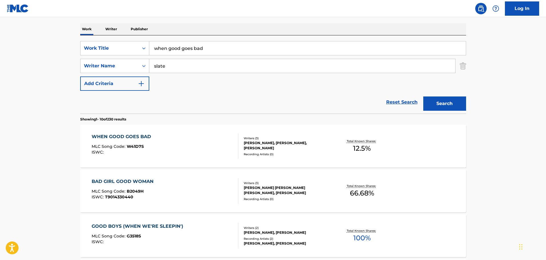
scroll to position [86, 0]
drag, startPoint x: 174, startPoint y: 66, endPoint x: 136, endPoint y: 66, distance: 38.5
click at [136, 66] on div "SearchWithCriteria64c34e77-8d41-4820-8c29-1175f97841fa Writer Name slate" at bounding box center [273, 66] width 386 height 14
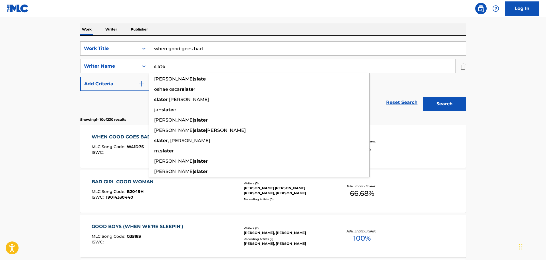
click at [124, 97] on div "Reset Search Search" at bounding box center [273, 102] width 386 height 23
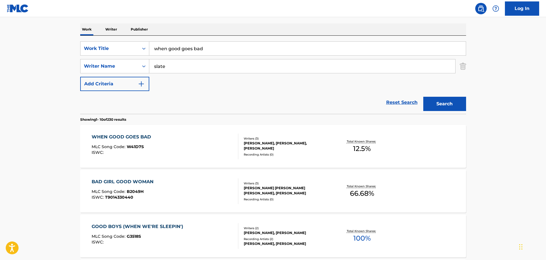
click at [235, 80] on div "SearchWithCriteria72992d9d-8576-4dd5-838c-43c12510402f Work Title when good goe…" at bounding box center [273, 66] width 386 height 50
drag, startPoint x: 211, startPoint y: 51, endPoint x: 137, endPoint y: 45, distance: 74.4
click at [137, 45] on div "SearchWithCriteria72992d9d-8576-4dd5-838c-43c12510402f Work Title when good goe…" at bounding box center [273, 48] width 386 height 14
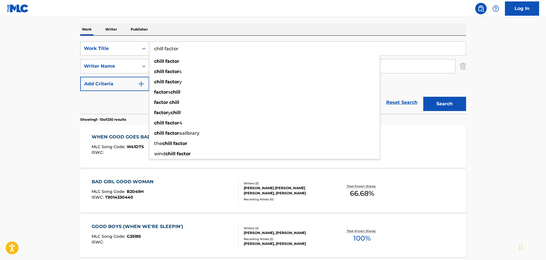
type input "chill factor"
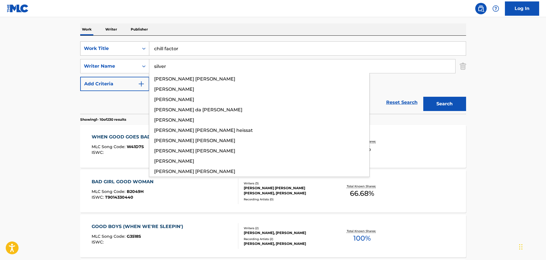
type input "silver"
click at [423, 97] on button "Search" at bounding box center [444, 104] width 43 height 14
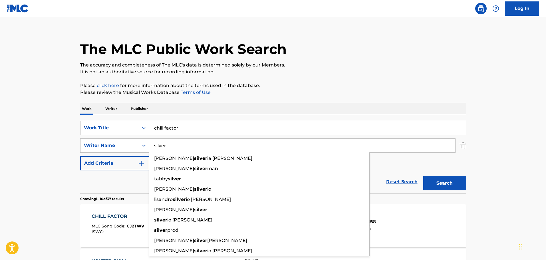
click at [262, 66] on p "The accuracy and completeness of The MLC's data is determined solely by our Mem…" at bounding box center [273, 65] width 386 height 7
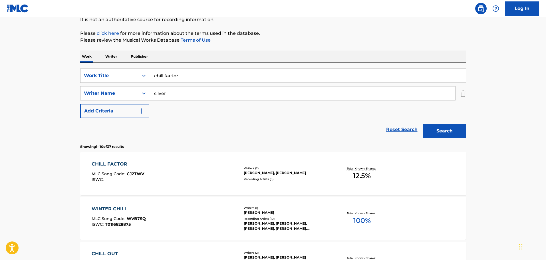
scroll to position [149, 0]
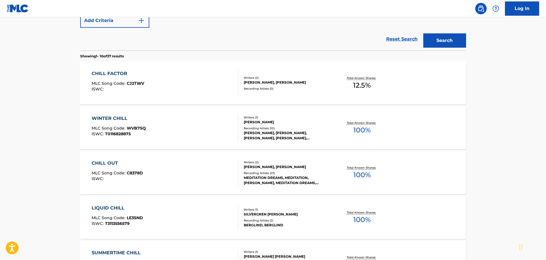
click at [201, 86] on div "CHILL FACTOR MLC Song Code : CJ2TWV ISWC :" at bounding box center [165, 83] width 147 height 26
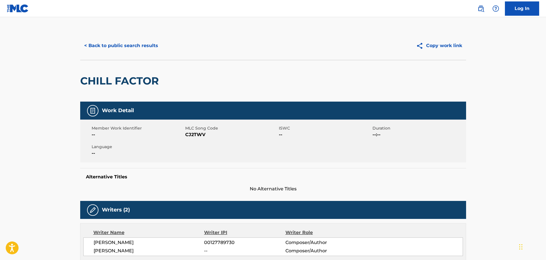
scroll to position [143, 0]
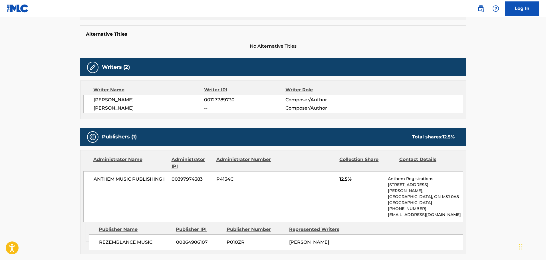
click at [215, 100] on span "00127789730" at bounding box center [244, 99] width 81 height 7
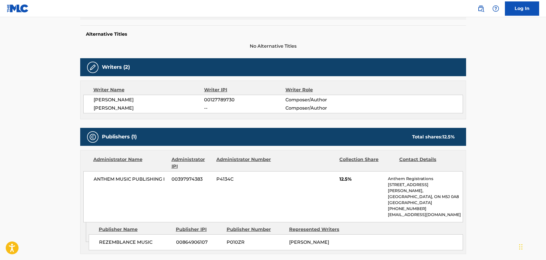
click at [215, 108] on span "--" at bounding box center [244, 108] width 81 height 7
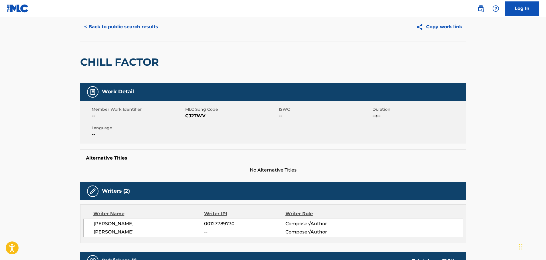
scroll to position [0, 0]
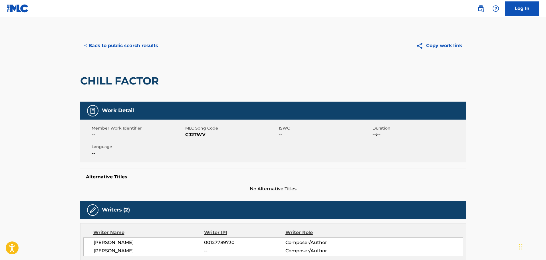
click at [208, 102] on div "Work Detail" at bounding box center [273, 111] width 386 height 18
click at [144, 44] on button "< Back to public search results" at bounding box center [121, 46] width 82 height 14
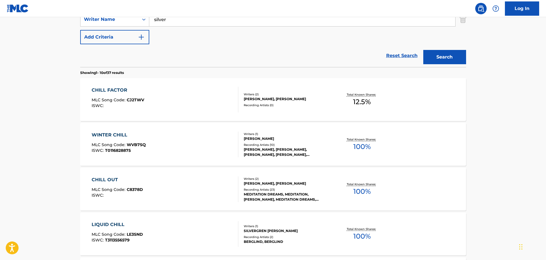
scroll to position [96, 0]
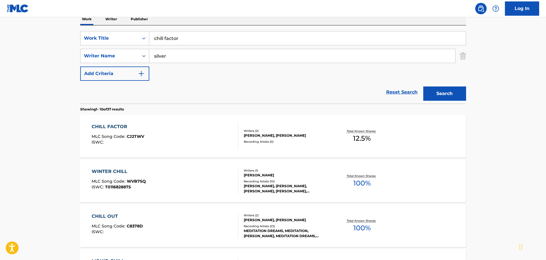
drag, startPoint x: 236, startPoint y: 36, endPoint x: 122, endPoint y: 27, distance: 113.9
click at [122, 27] on div "SearchWithCriteria72992d9d-8576-4dd5-838c-43c12510402f Work Title chill factor …" at bounding box center [273, 64] width 386 height 78
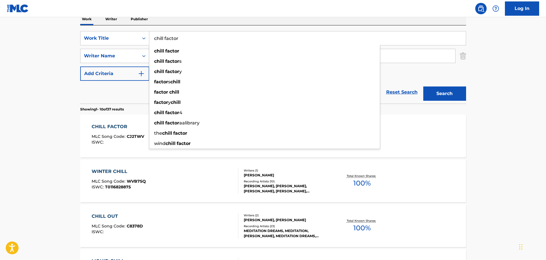
click at [172, 24] on div "Work Writer Publisher" at bounding box center [273, 19] width 386 height 12
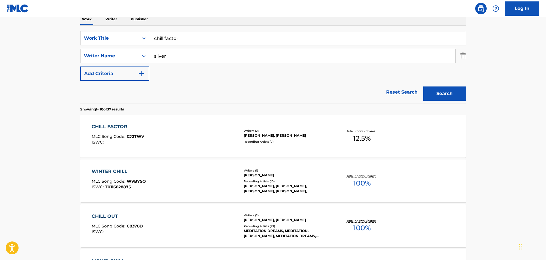
drag, startPoint x: 264, startPoint y: 46, endPoint x: 261, endPoint y: 42, distance: 4.7
click at [261, 42] on div "SearchWithCriteria72992d9d-8576-4dd5-838c-43c12510402f Work Title chill factor …" at bounding box center [273, 56] width 386 height 50
drag, startPoint x: 261, startPoint y: 42, endPoint x: 248, endPoint y: 39, distance: 12.9
click at [260, 41] on input "chill factor" at bounding box center [307, 38] width 316 height 14
click at [247, 39] on input "chill factor" at bounding box center [307, 38] width 316 height 14
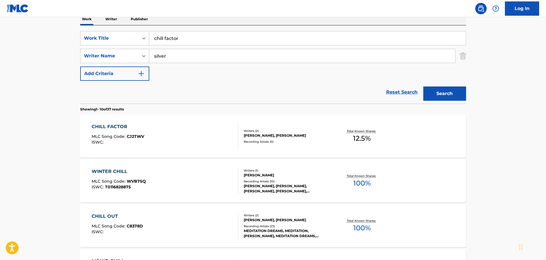
click at [247, 39] on input "chill factor" at bounding box center [307, 38] width 316 height 14
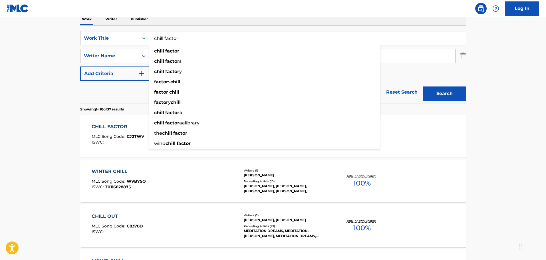
click at [246, 39] on input "chill factor" at bounding box center [307, 38] width 316 height 14
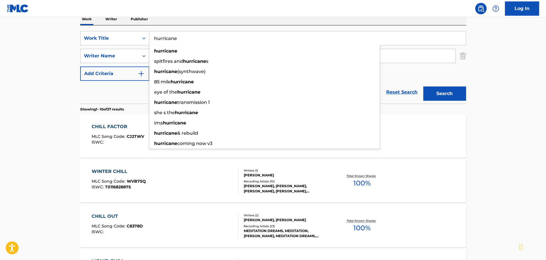
click at [247, 44] on input "hurricane" at bounding box center [307, 38] width 316 height 14
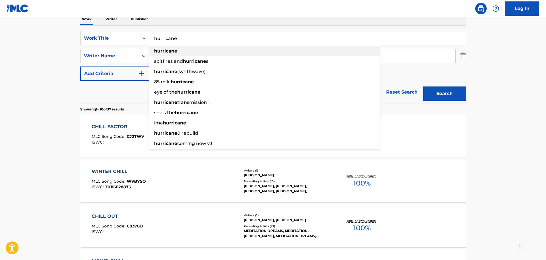
type input "hurricane"
click at [250, 50] on div "hurricane" at bounding box center [264, 51] width 230 height 10
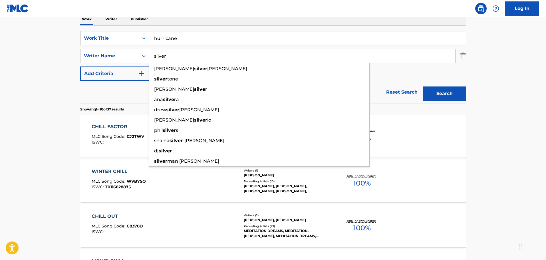
drag, startPoint x: 236, startPoint y: 58, endPoint x: 122, endPoint y: 35, distance: 116.7
click at [122, 35] on div "SearchWithCriteria72992d9d-8576-4dd5-838c-43c12510402f Work Title hurricane Sea…" at bounding box center [273, 56] width 386 height 50
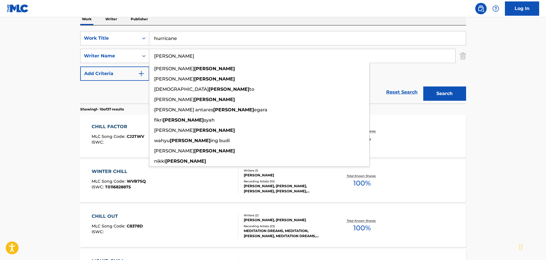
type input "[PERSON_NAME]"
click at [423, 86] on button "Search" at bounding box center [444, 93] width 43 height 14
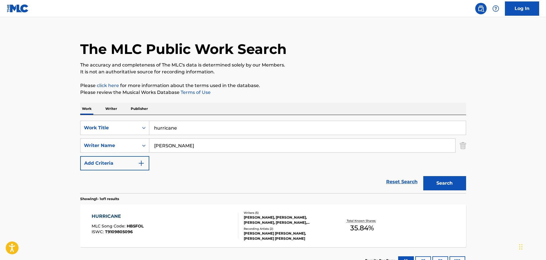
scroll to position [50, 0]
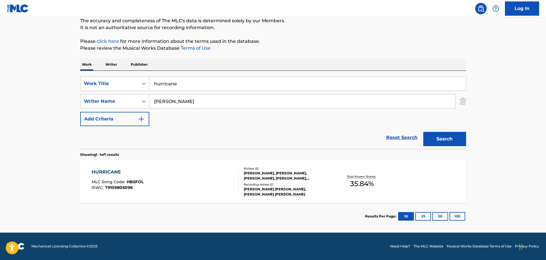
click at [214, 167] on div "HURRICANE MLC Song Code : HB5FOL ISWC : T9109805096 Writers ( 5 ) [PERSON_NAME]…" at bounding box center [273, 181] width 386 height 43
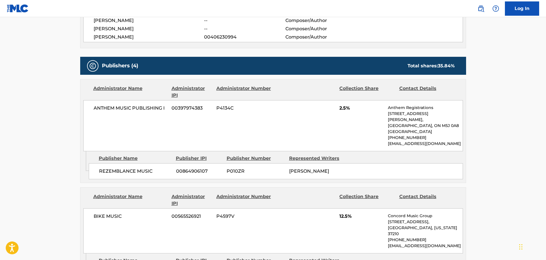
scroll to position [228, 0]
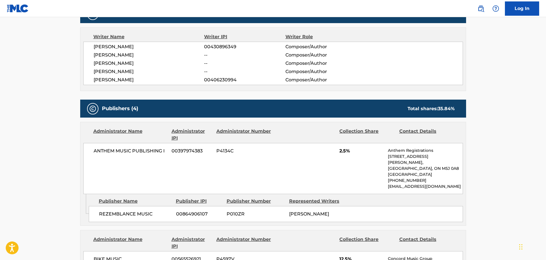
click at [223, 94] on div "Work Detail Member Work Identifier -- MLC Song Code HB5FOL ISWC T9109805096 Dur…" at bounding box center [273, 241] width 386 height 737
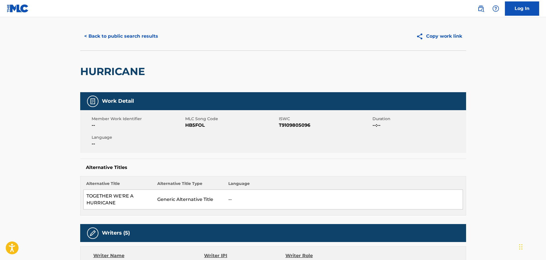
scroll to position [0, 0]
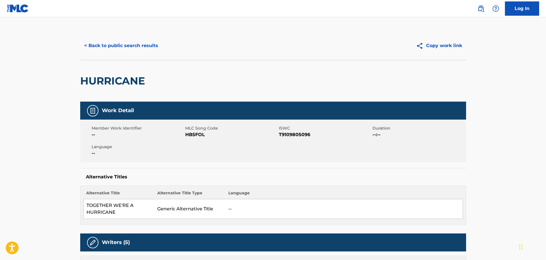
click at [133, 46] on button "< Back to public search results" at bounding box center [121, 46] width 82 height 14
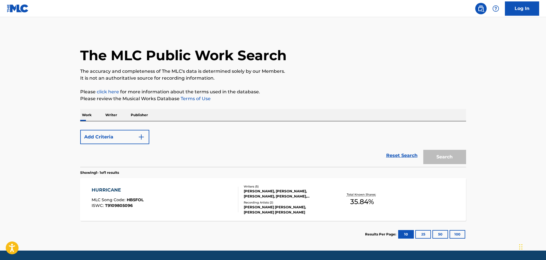
scroll to position [18, 0]
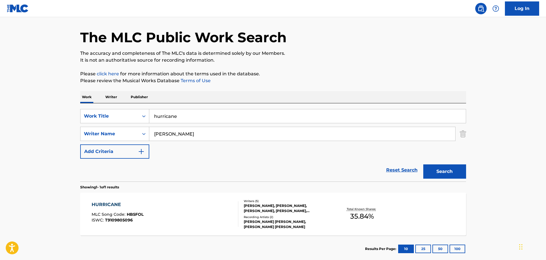
drag, startPoint x: 251, startPoint y: 117, endPoint x: 196, endPoint y: 102, distance: 56.9
click at [197, 102] on div "Work Writer Publisher SearchWithCriteria72992d9d-8576-4dd5-838c-43c12510402f Wo…" at bounding box center [273, 176] width 386 height 171
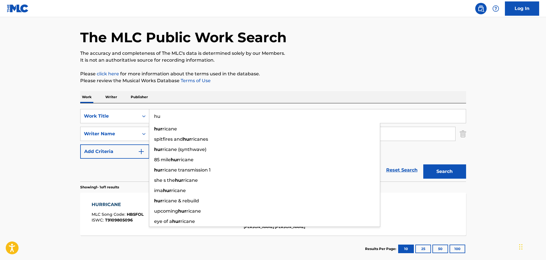
type input "h"
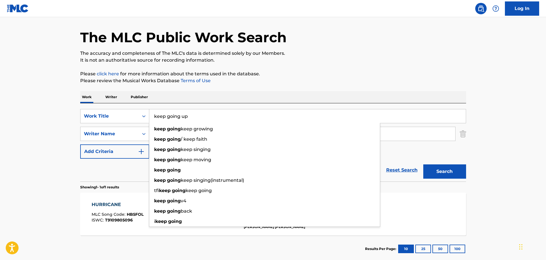
type input "keep going up"
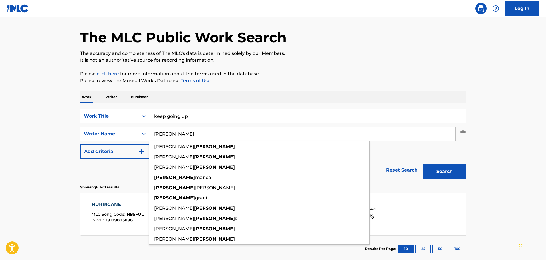
type input "[PERSON_NAME]"
click at [423, 164] on button "Search" at bounding box center [444, 171] width 43 height 14
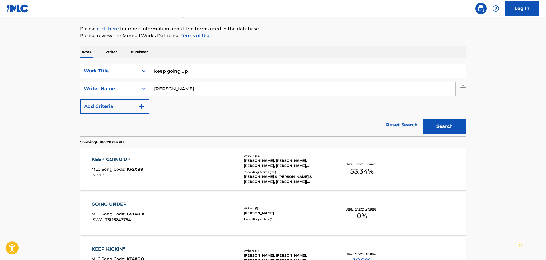
scroll to position [161, 0]
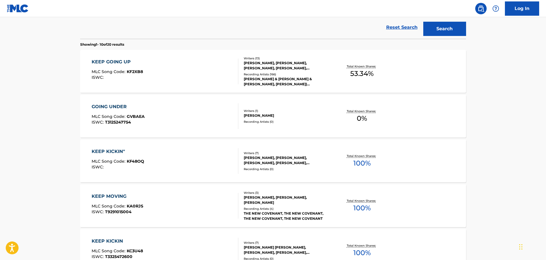
click at [198, 76] on div "KEEP GOING UP MLC Song Code : KF2XB8 ISWC :" at bounding box center [165, 71] width 147 height 26
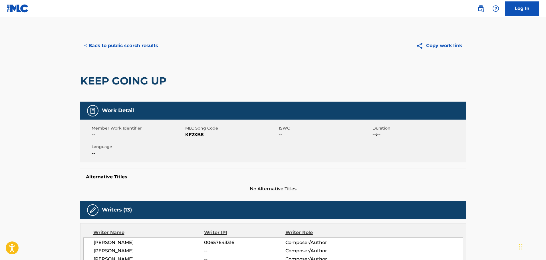
click at [96, 47] on button "< Back to public search results" at bounding box center [121, 46] width 82 height 14
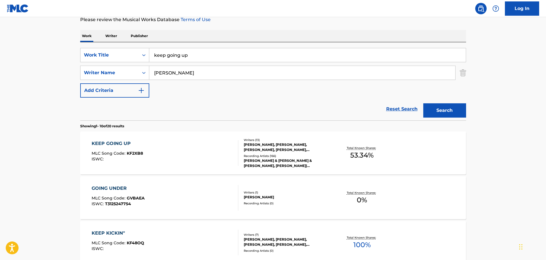
scroll to position [22, 0]
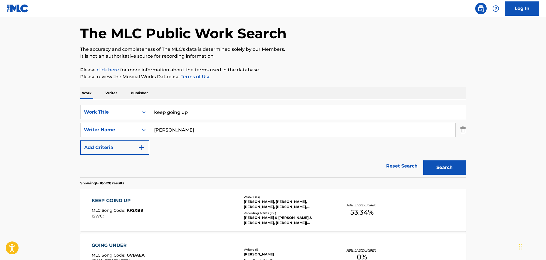
drag, startPoint x: 235, startPoint y: 116, endPoint x: 114, endPoint y: 100, distance: 122.0
click at [114, 100] on div "SearchWithCriteria72992d9d-8576-4dd5-838c-43c12510402f Work Title keep going up…" at bounding box center [273, 138] width 386 height 78
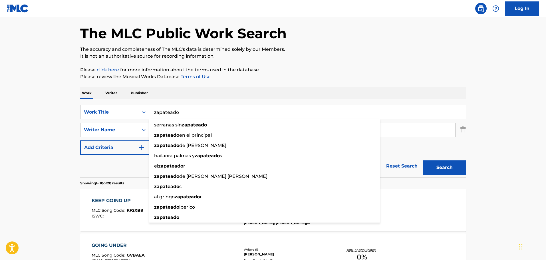
type input "zapateado"
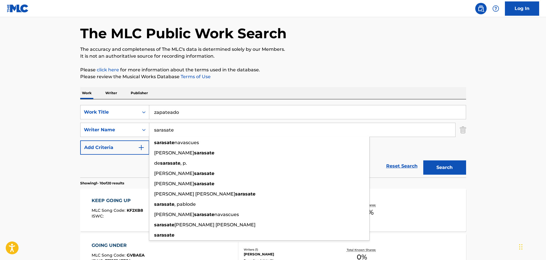
type input "sarasate"
click at [423, 160] on button "Search" at bounding box center [444, 167] width 43 height 14
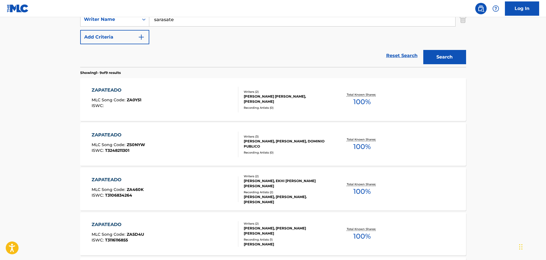
scroll to position [136, 0]
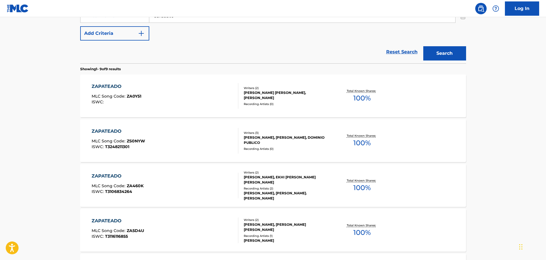
click at [180, 102] on div "ZAPATEADO MLC Song Code : ZA0Y51 ISWC :" at bounding box center [165, 96] width 147 height 26
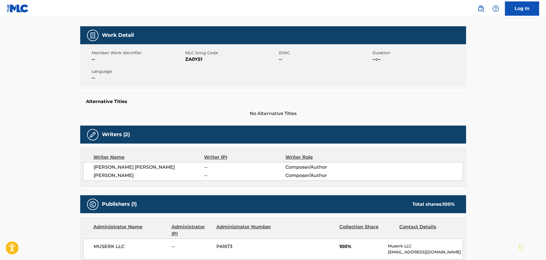
scroll to position [171, 0]
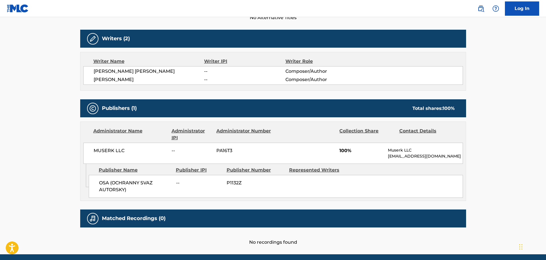
scroll to position [169, 0]
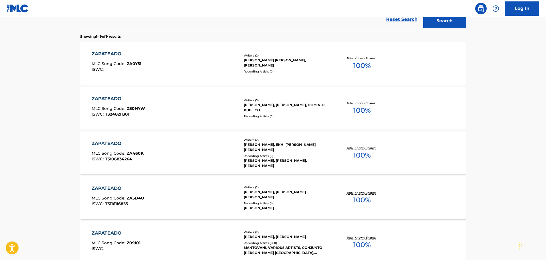
click at [196, 102] on div "ZAPATEADO MLC Song Code : ZS0NYW ISWC : T3248211301" at bounding box center [165, 108] width 147 height 26
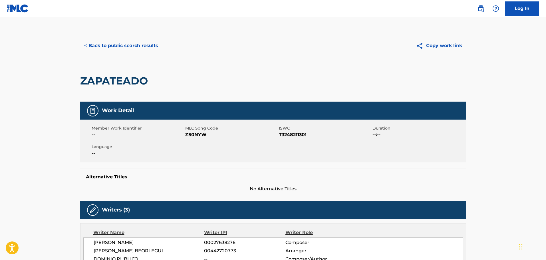
click at [137, 46] on button "< Back to public search results" at bounding box center [121, 46] width 82 height 14
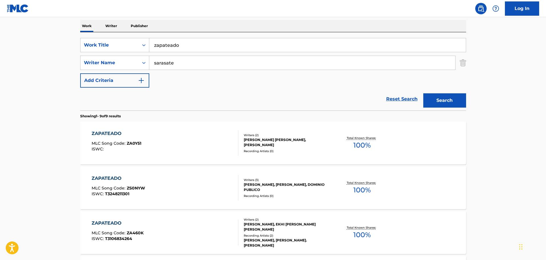
scroll to position [87, 0]
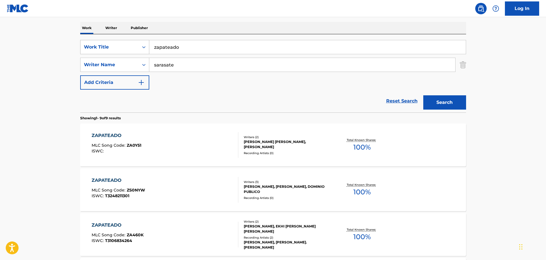
drag, startPoint x: 208, startPoint y: 50, endPoint x: 145, endPoint y: 52, distance: 63.1
click at [145, 52] on div "SearchWithCriteria72992d9d-8576-4dd5-838c-43c12510402f Work Title zapateado" at bounding box center [273, 47] width 386 height 14
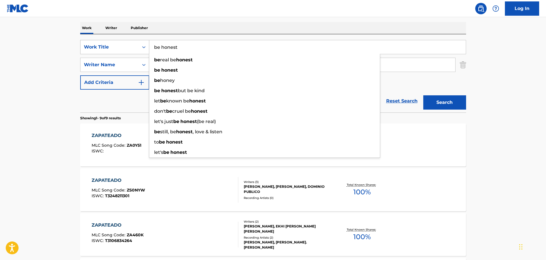
type input "be honest"
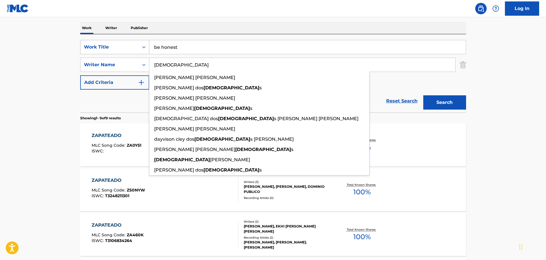
type input "[DEMOGRAPHIC_DATA]"
click at [423, 95] on button "Search" at bounding box center [444, 102] width 43 height 14
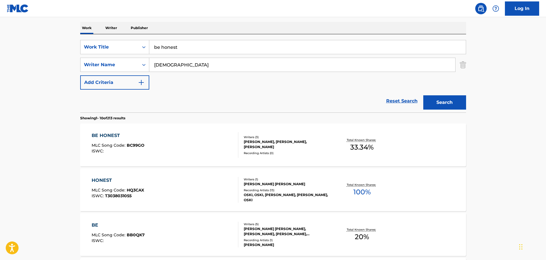
click at [241, 86] on div "SearchWithCriteria72992d9d-8576-4dd5-838c-43c12510402f Work Title be honest Sea…" at bounding box center [273, 65] width 386 height 50
drag, startPoint x: 177, startPoint y: 46, endPoint x: 142, endPoint y: 41, distance: 35.8
click at [161, 43] on input "be honest" at bounding box center [307, 47] width 316 height 14
type input "b"
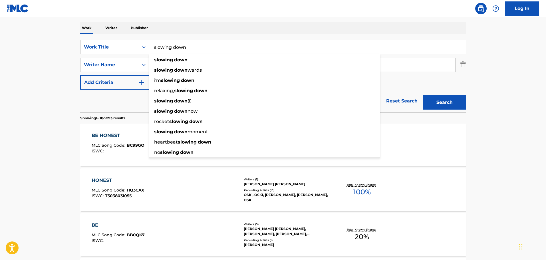
type input "slowing down"
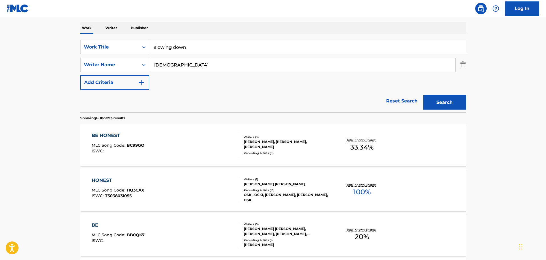
drag, startPoint x: 180, startPoint y: 63, endPoint x: 120, endPoint y: 67, distance: 60.3
click at [120, 67] on div "SearchWithCriteria64c34e77-8d41-4820-8c29-1175f97841fa Writer Name [PERSON_NAME]" at bounding box center [273, 65] width 386 height 14
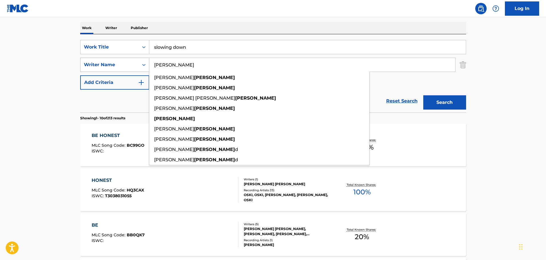
type input "[PERSON_NAME]"
click at [423, 95] on button "Search" at bounding box center [444, 102] width 43 height 14
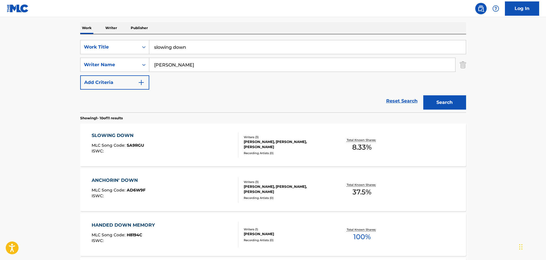
click at [294, 98] on div "Reset Search Search" at bounding box center [273, 101] width 386 height 23
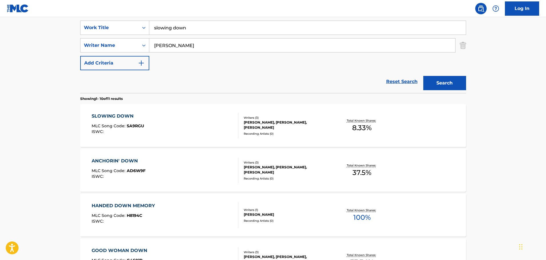
scroll to position [144, 0]
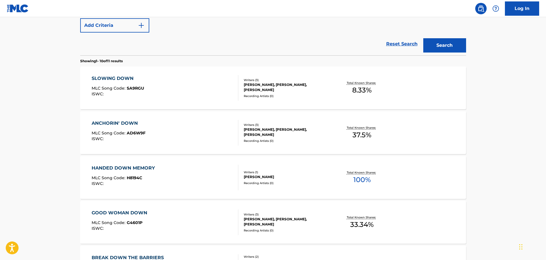
click at [213, 88] on div "SLOWING DOWN MLC Song Code : SA9RGU ISWC :" at bounding box center [165, 88] width 147 height 26
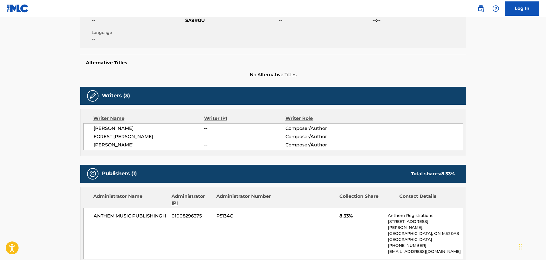
scroll to position [171, 0]
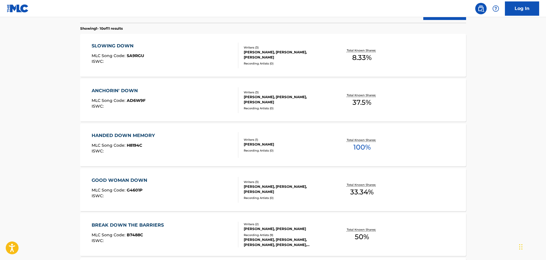
scroll to position [34, 0]
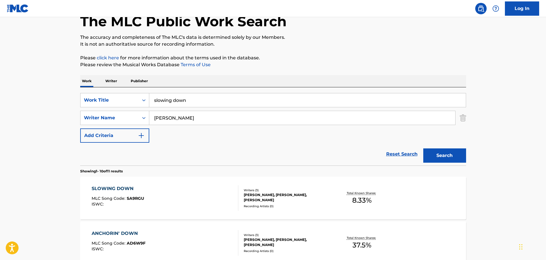
click at [464, 116] on img "Search Form" at bounding box center [463, 118] width 6 height 14
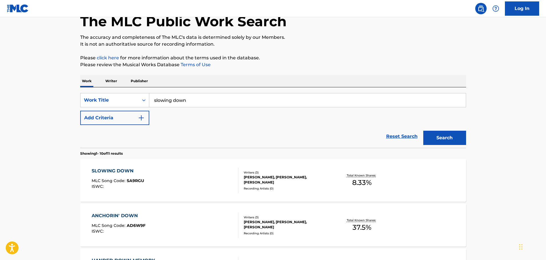
drag, startPoint x: 290, startPoint y: 96, endPoint x: 98, endPoint y: 85, distance: 192.1
click at [443, 143] on button "Search" at bounding box center [444, 138] width 43 height 14
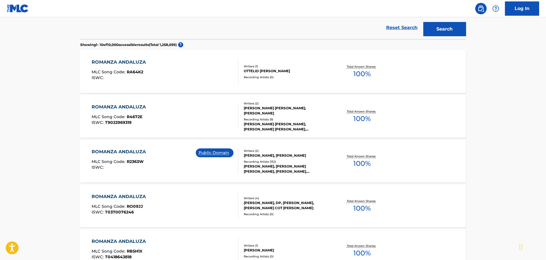
scroll to position [29, 0]
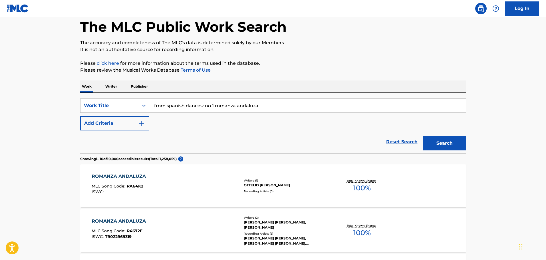
drag, startPoint x: 274, startPoint y: 107, endPoint x: 158, endPoint y: 85, distance: 117.4
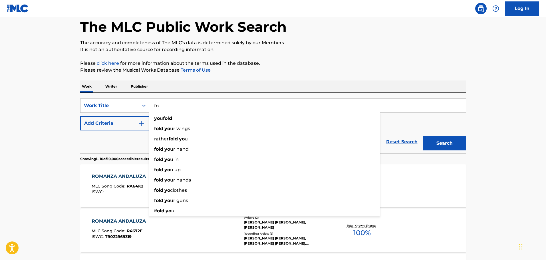
type input "f"
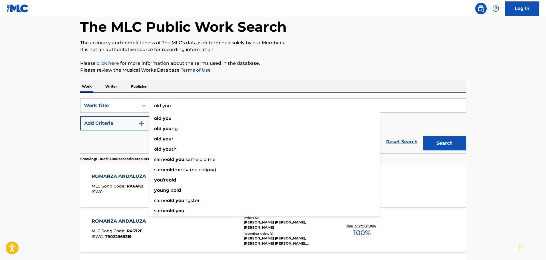
type input "old you"
click at [132, 129] on button "Add Criteria" at bounding box center [114, 123] width 69 height 14
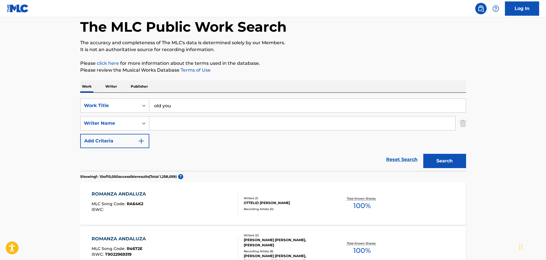
click at [152, 126] on input "Search Form" at bounding box center [302, 123] width 306 height 14
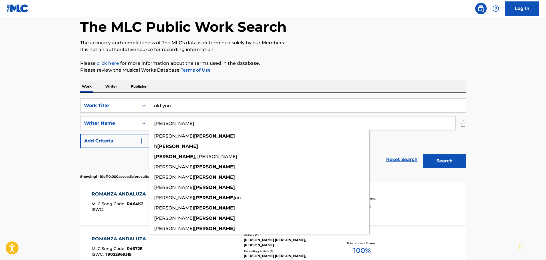
type input "[PERSON_NAME]"
click at [423, 154] on button "Search" at bounding box center [444, 161] width 43 height 14
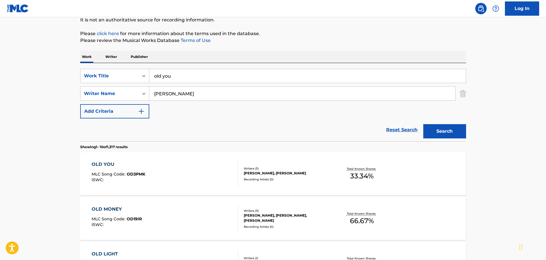
scroll to position [114, 0]
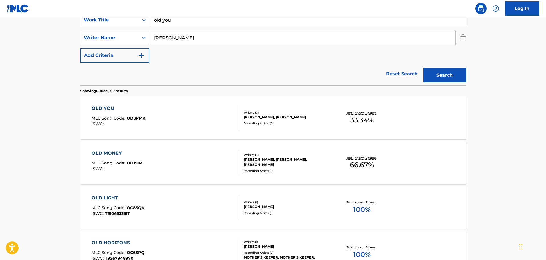
click at [194, 117] on div "OLD YOU MLC Song Code : OD3PMK ISWC :" at bounding box center [165, 118] width 147 height 26
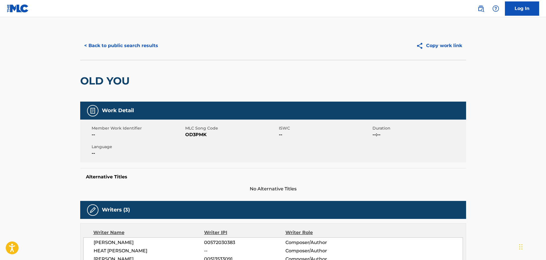
click at [140, 47] on button "< Back to public search results" at bounding box center [121, 46] width 82 height 14
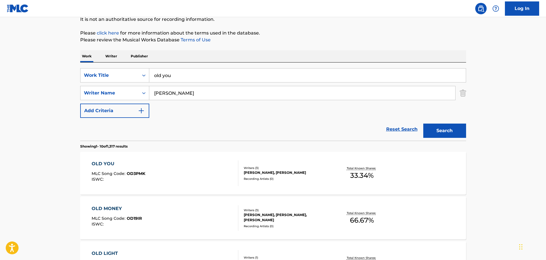
scroll to position [57, 0]
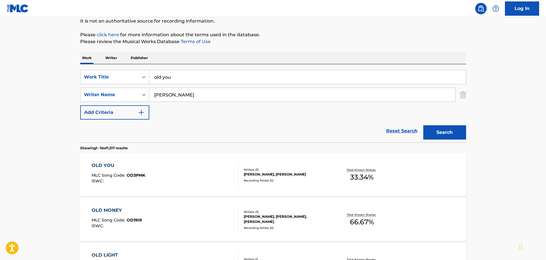
click at [458, 91] on div "SearchWithCriteria64c34e77-8d41-4820-8c29-1175f97841fa Writer Name [PERSON_NAME]" at bounding box center [273, 95] width 386 height 14
click at [460, 93] on img "Search Form" at bounding box center [463, 95] width 6 height 14
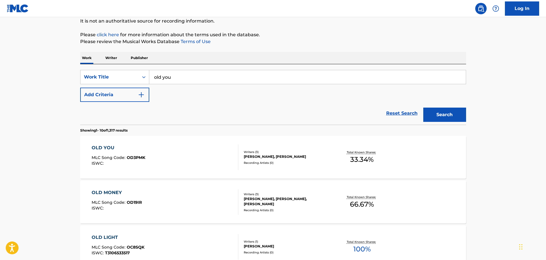
drag, startPoint x: 273, startPoint y: 73, endPoint x: 117, endPoint y: 37, distance: 160.3
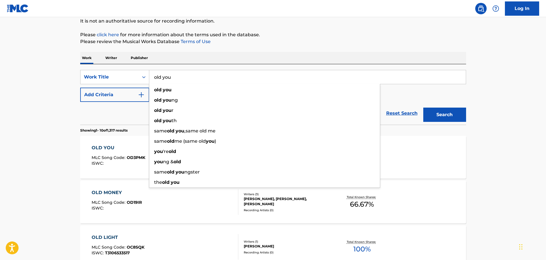
type input "o"
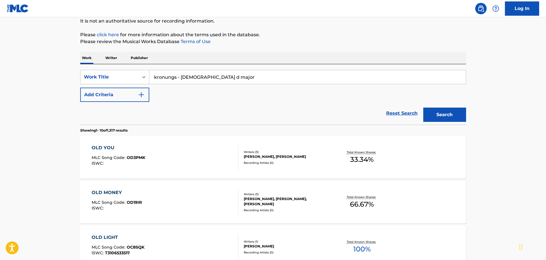
click at [423, 108] on button "Search" at bounding box center [444, 115] width 43 height 14
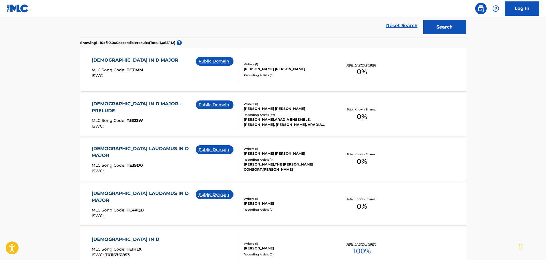
scroll to position [86, 0]
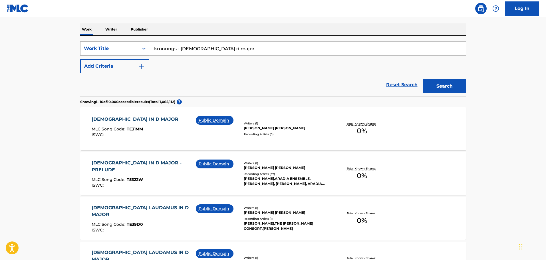
drag, startPoint x: 239, startPoint y: 48, endPoint x: 118, endPoint y: 47, distance: 121.0
click at [118, 47] on div "SearchWithCriteria72992d9d-8576-4dd5-838c-43c12510402f Work Title kronungs - te…" at bounding box center [273, 48] width 386 height 14
drag, startPoint x: 211, startPoint y: 51, endPoint x: 127, endPoint y: 50, distance: 84.2
click at [130, 50] on div "SearchWithCriteria72992d9d-8576-4dd5-838c-43c12510402f Work Title if i didn't h…" at bounding box center [273, 48] width 386 height 14
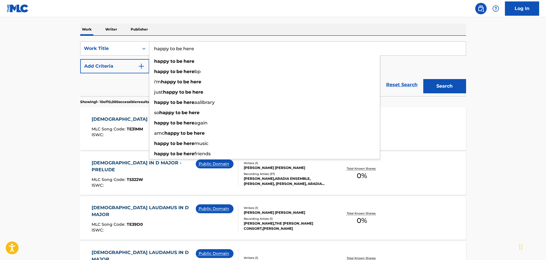
type input "happy to be here"
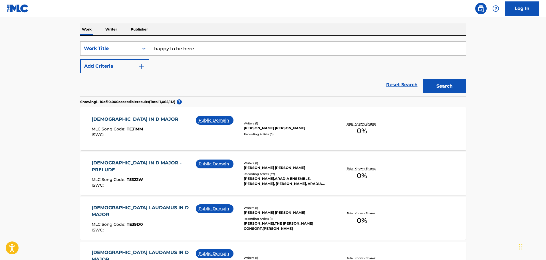
click at [129, 68] on button "Add Criteria" at bounding box center [114, 66] width 69 height 14
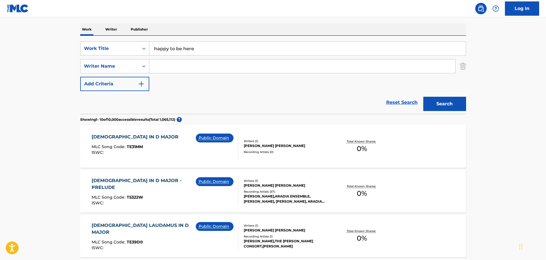
click at [197, 70] on input "Search Form" at bounding box center [302, 66] width 306 height 14
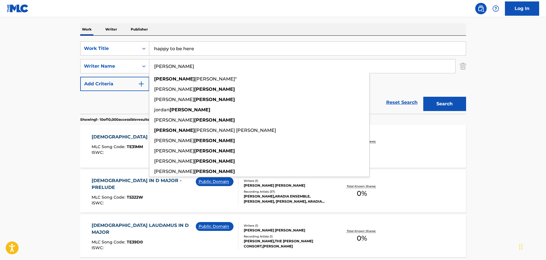
type input "[PERSON_NAME]"
click at [439, 108] on button "Search" at bounding box center [444, 104] width 43 height 14
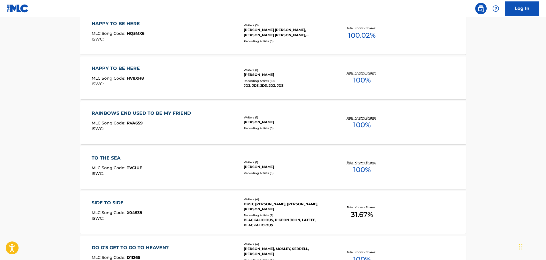
scroll to position [171, 0]
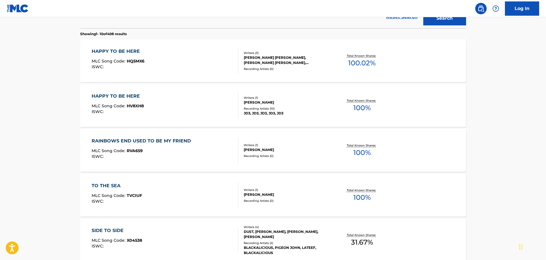
click at [208, 67] on div "HAPPY TO BE HERE MLC Song Code : HQ5MX6 ISWC :" at bounding box center [165, 61] width 147 height 26
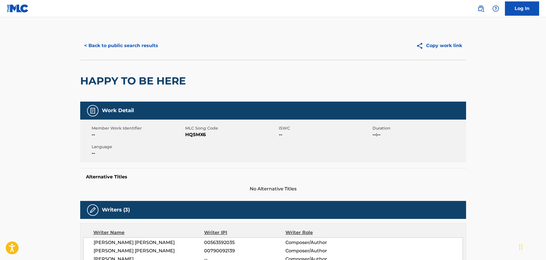
click at [114, 41] on button "< Back to public search results" at bounding box center [121, 46] width 82 height 14
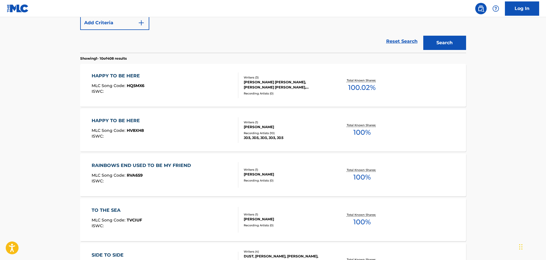
scroll to position [4, 0]
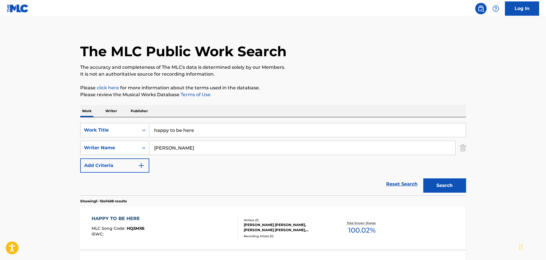
drag, startPoint x: 217, startPoint y: 129, endPoint x: 154, endPoint y: 126, distance: 63.1
click at [154, 126] on input "happy to be here" at bounding box center [307, 130] width 316 height 14
type input "better on a beach"
click at [169, 106] on div "Work Writer Publisher" at bounding box center [273, 111] width 386 height 12
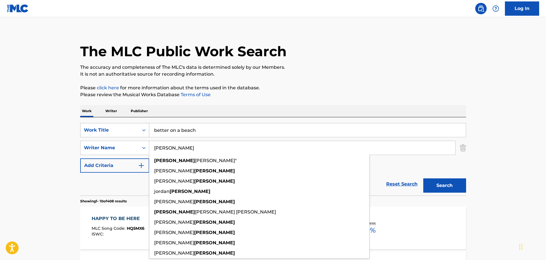
drag, startPoint x: 188, startPoint y: 147, endPoint x: 143, endPoint y: 135, distance: 46.0
click at [143, 135] on div "SearchWithCriteria72992d9d-8576-4dd5-838c-43c12510402f Work Title better on a b…" at bounding box center [273, 148] width 386 height 50
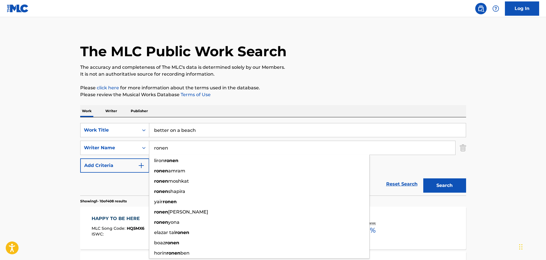
type input "ronen"
click at [459, 185] on button "Search" at bounding box center [444, 185] width 43 height 14
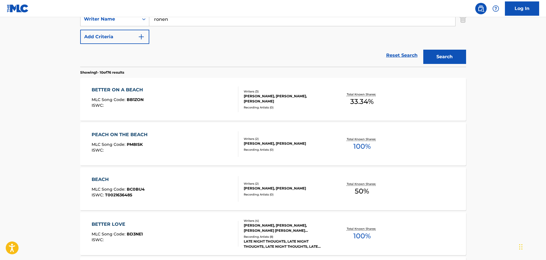
scroll to position [147, 0]
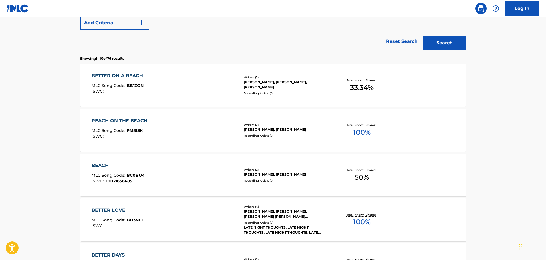
click at [213, 88] on div "BETTER ON A BEACH MLC Song Code : BB1ZON ISWC :" at bounding box center [165, 85] width 147 height 26
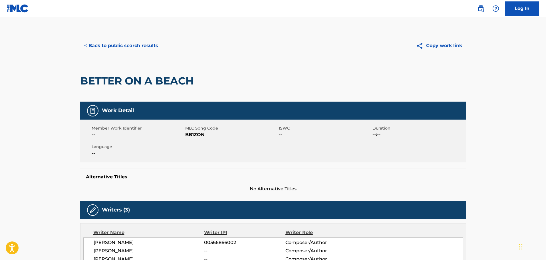
click at [161, 47] on button "< Back to public search results" at bounding box center [121, 46] width 82 height 14
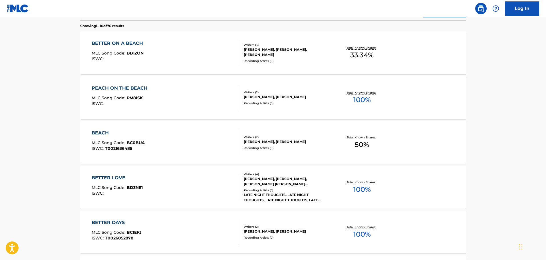
scroll to position [65, 0]
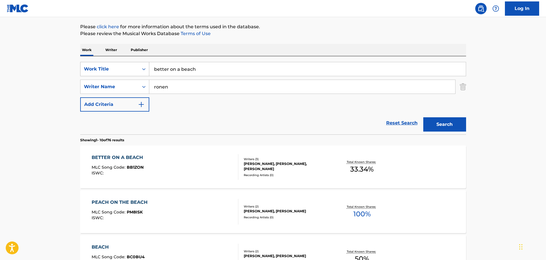
drag, startPoint x: 215, startPoint y: 67, endPoint x: 136, endPoint y: 63, distance: 79.7
click at [136, 63] on div "SearchWithCriteria72992d9d-8576-4dd5-838c-43c12510402f Work Title better on a b…" at bounding box center [273, 69] width 386 height 14
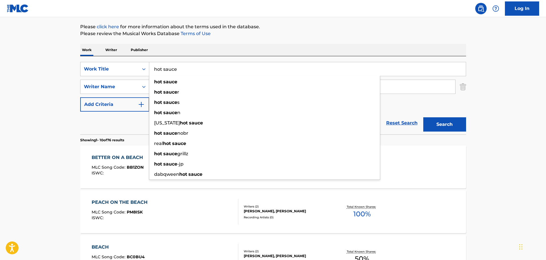
type input "hot sauce"
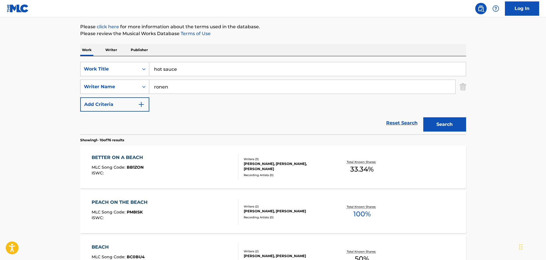
drag, startPoint x: 170, startPoint y: 89, endPoint x: 117, endPoint y: 86, distance: 52.9
click at [118, 86] on div "SearchWithCriteria64c34e77-8d41-4820-8c29-1175f97841fa Writer Name [PERSON_NAME]" at bounding box center [273, 87] width 386 height 14
paste input "[PERSON_NAME]"
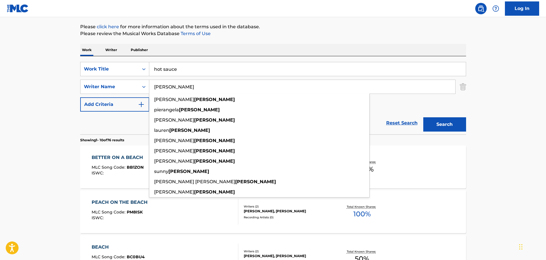
type input "[PERSON_NAME]"
click at [459, 120] on button "Search" at bounding box center [444, 124] width 43 height 14
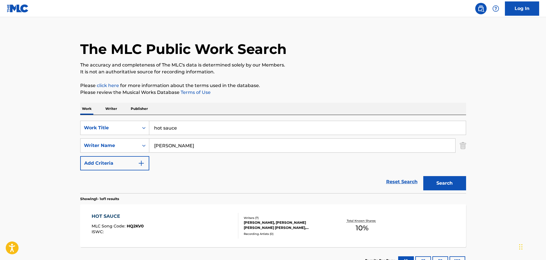
scroll to position [50, 0]
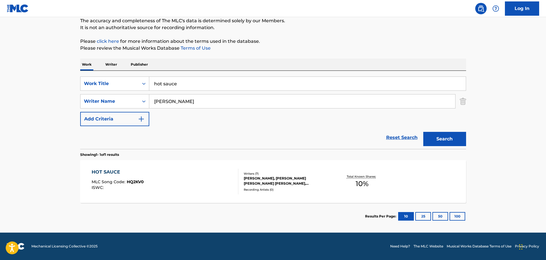
click at [186, 183] on div "HOT SAUCE MLC Song Code : HQ2KV0 ISWC :" at bounding box center [165, 182] width 147 height 26
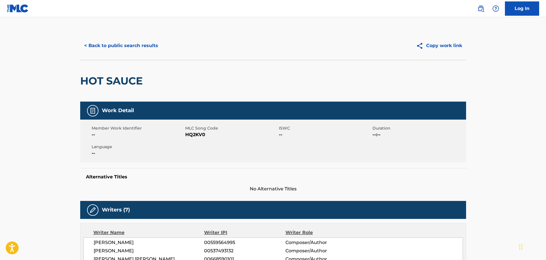
click at [146, 43] on button "< Back to public search results" at bounding box center [121, 46] width 82 height 14
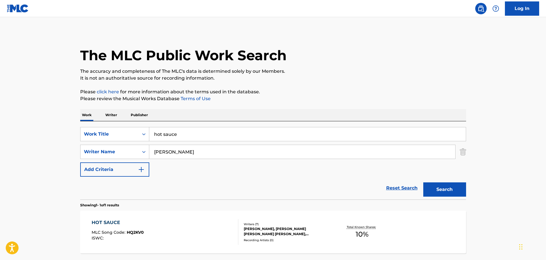
drag, startPoint x: 224, startPoint y: 129, endPoint x: 129, endPoint y: 124, distance: 95.1
click at [129, 124] on div "SearchWithCriteria72992d9d-8576-4dd5-838c-43c12510402f Work Title hot sauce Sea…" at bounding box center [273, 160] width 386 height 78
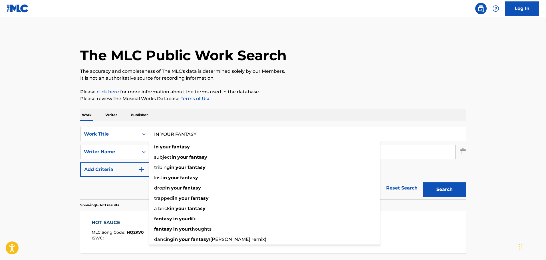
type input "IN YOUR FANTASY"
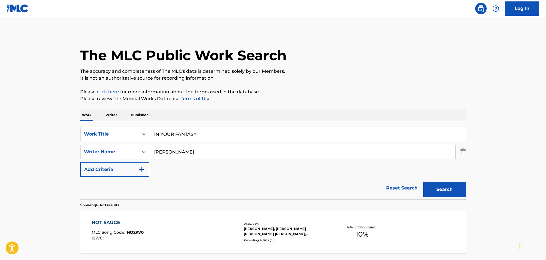
click at [68, 127] on main "The MLC Public Work Search The accuracy and completeness of The MLC's data is d…" at bounding box center [273, 150] width 546 height 266
drag, startPoint x: 190, startPoint y: 147, endPoint x: 151, endPoint y: 142, distance: 39.4
click at [151, 142] on div "SearchWithCriteria72992d9d-8576-4dd5-838c-43c12510402f Work Title IN YOUR FANTA…" at bounding box center [273, 152] width 386 height 50
paste input "[PERSON_NAME]"
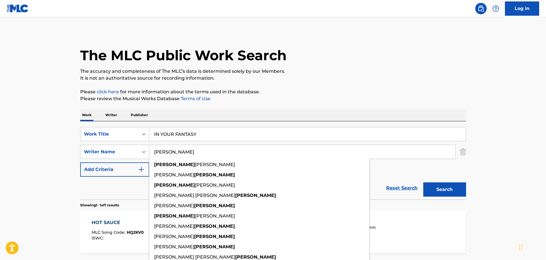
type input "[PERSON_NAME]"
click at [450, 192] on button "Search" at bounding box center [444, 189] width 43 height 14
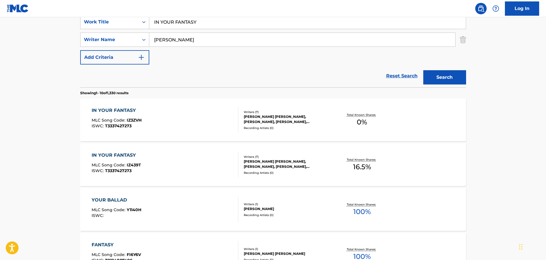
scroll to position [114, 0]
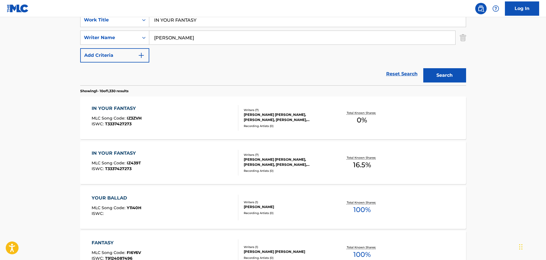
click at [175, 114] on div "IN YOUR FANTASY MLC Song Code : IZ3ZVH ISWC : T3337427273" at bounding box center [165, 118] width 147 height 26
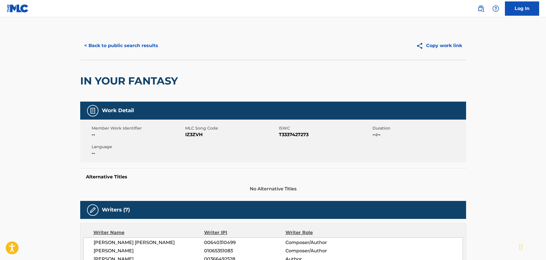
click at [150, 49] on button "< Back to public search results" at bounding box center [121, 46] width 82 height 14
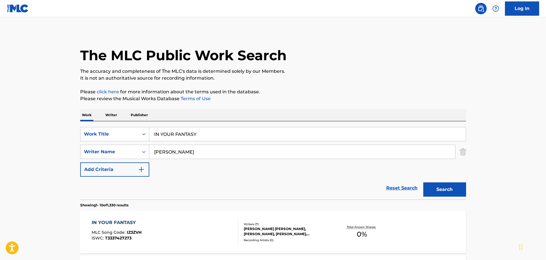
scroll to position [114, 0]
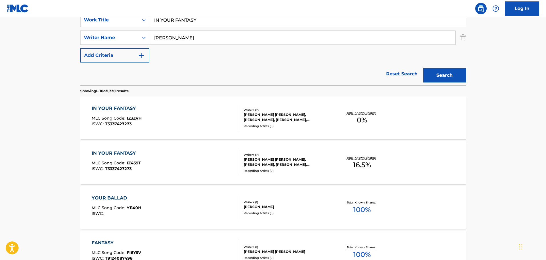
drag, startPoint x: 229, startPoint y: 22, endPoint x: 101, endPoint y: 19, distance: 128.4
click at [102, 19] on div "SearchWithCriteria72992d9d-8576-4dd5-838c-43c12510402f Work Title IN YOUR FANTA…" at bounding box center [273, 20] width 386 height 14
type input "MY MIND IS A MOUNTAIN"
drag, startPoint x: 177, startPoint y: 39, endPoint x: 90, endPoint y: 30, distance: 88.1
click at [90, 30] on div "SearchWithCriteria72992d9d-8576-4dd5-838c-43c12510402f Work Title MY MIND IS A …" at bounding box center [273, 38] width 386 height 50
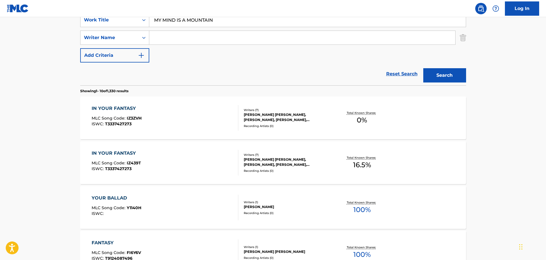
paste input "[PERSON_NAME]"
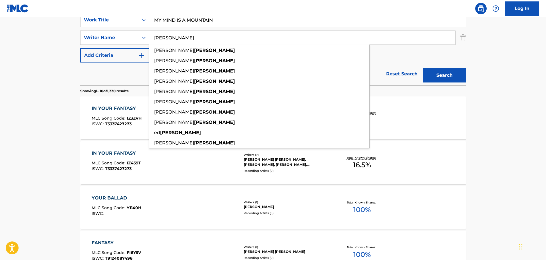
type input "[PERSON_NAME]"
click at [443, 72] on button "Search" at bounding box center [444, 75] width 43 height 14
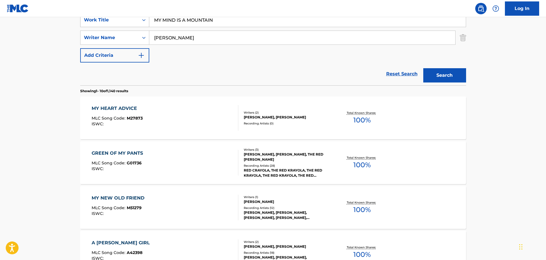
drag, startPoint x: 220, startPoint y: 20, endPoint x: 145, endPoint y: 18, distance: 74.8
click at [145, 18] on div "SearchWithCriteria72992d9d-8576-4dd5-838c-43c12510402f Work Title MY MIND IS A …" at bounding box center [273, 20] width 386 height 14
type input "WHAT DID I MISS?"
drag, startPoint x: 238, startPoint y: 46, endPoint x: 118, endPoint y: 41, distance: 120.5
click at [110, 41] on div "SearchWithCriteria72992d9d-8576-4dd5-838c-43c12510402f Work Title WHAT DID I MI…" at bounding box center [273, 38] width 386 height 50
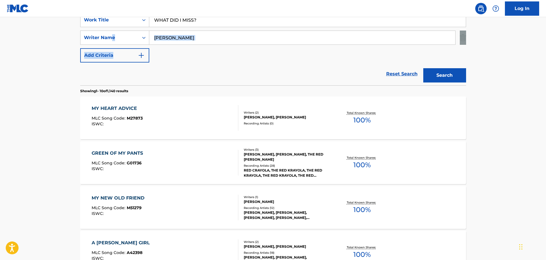
click at [169, 44] on input "[PERSON_NAME]" at bounding box center [302, 38] width 306 height 14
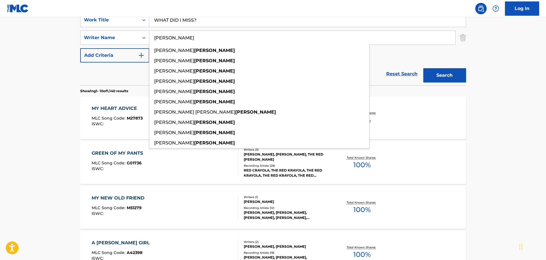
click at [169, 43] on input "[PERSON_NAME]" at bounding box center [302, 38] width 306 height 14
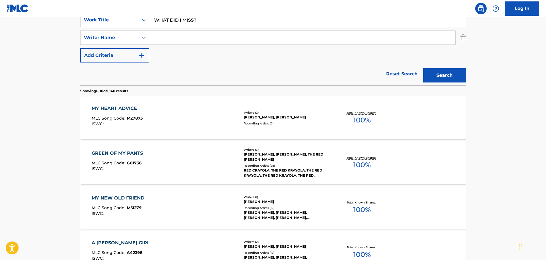
paste input "[PERSON_NAME]"
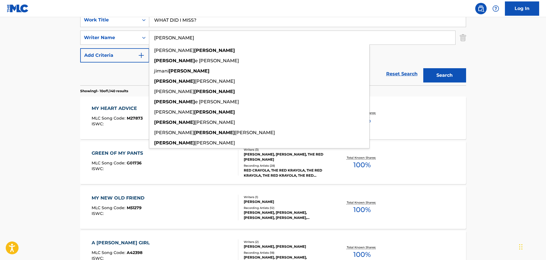
type input "[PERSON_NAME]"
click at [427, 71] on button "Search" at bounding box center [444, 75] width 43 height 14
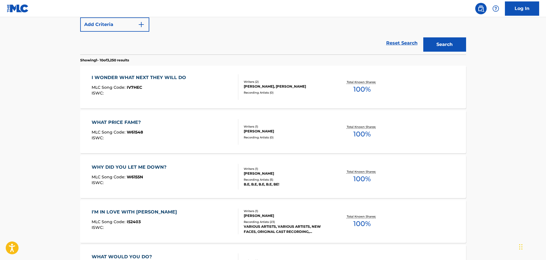
scroll to position [86, 0]
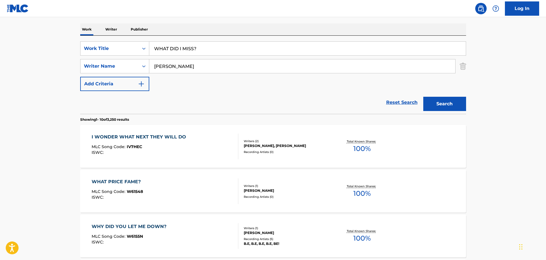
click at [248, 53] on input "WHAT DID I MISS?" at bounding box center [307, 49] width 316 height 14
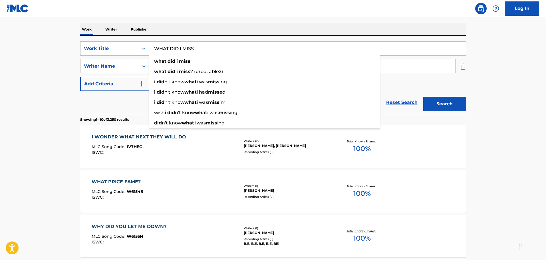
click at [423, 97] on button "Search" at bounding box center [444, 104] width 43 height 14
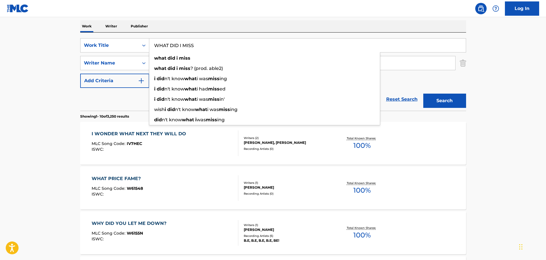
scroll to position [57, 0]
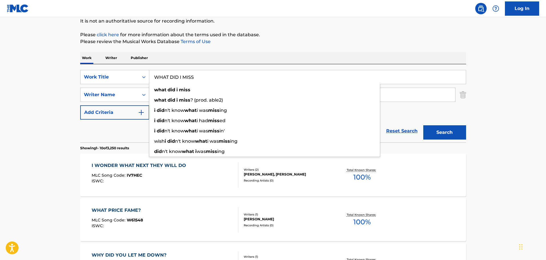
drag, startPoint x: 231, startPoint y: 72, endPoint x: 143, endPoint y: 62, distance: 89.0
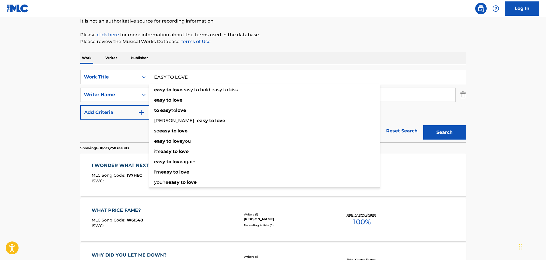
type input "EASY TO LOVE"
click at [198, 58] on div "Work Writer Publisher" at bounding box center [273, 58] width 386 height 12
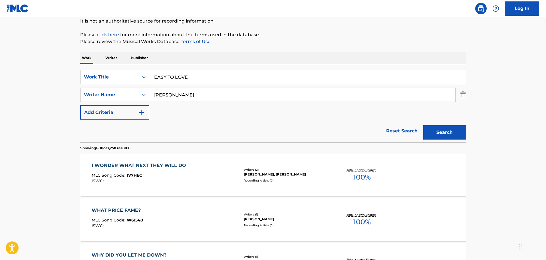
drag, startPoint x: 187, startPoint y: 98, endPoint x: 116, endPoint y: 97, distance: 70.8
click at [116, 97] on div "SearchWithCriteria64c34e77-8d41-4820-8c29-1175f97841fa Writer Name [PERSON_NAME]" at bounding box center [273, 95] width 386 height 14
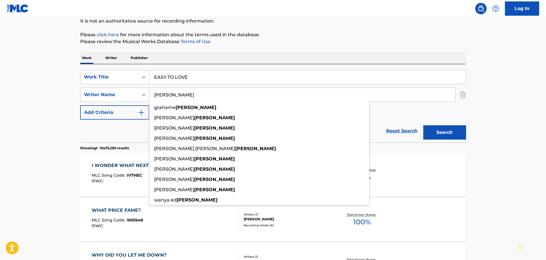
type input "[PERSON_NAME]"
click at [423, 125] on button "Search" at bounding box center [444, 132] width 43 height 14
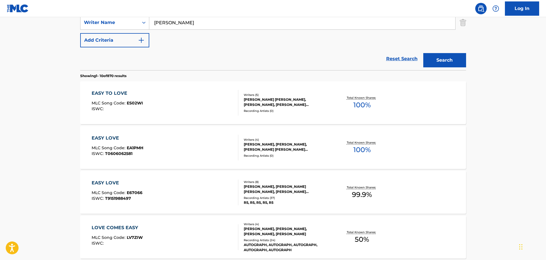
scroll to position [171, 0]
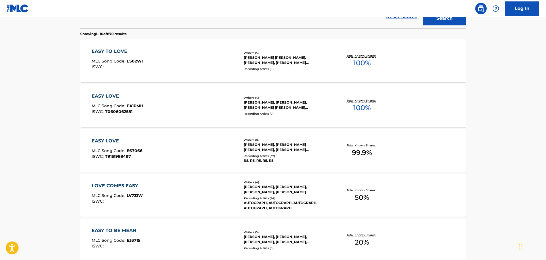
click at [186, 57] on div "EASY TO LOVE MLC Song Code : ES02WI ISWC :" at bounding box center [165, 61] width 147 height 26
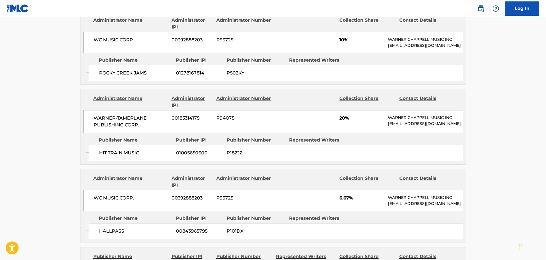
scroll to position [307, 0]
click at [181, 108] on div "Administrator IPI" at bounding box center [191, 102] width 41 height 14
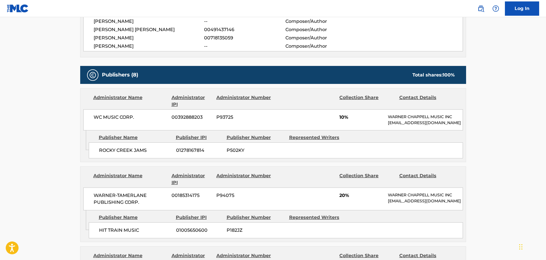
scroll to position [250, 0]
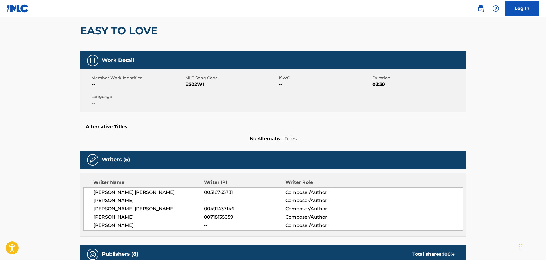
scroll to position [0, 0]
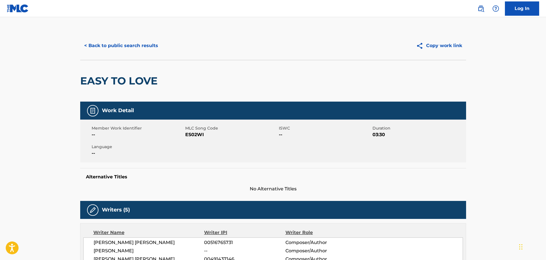
click at [132, 40] on button "< Back to public search results" at bounding box center [121, 46] width 82 height 14
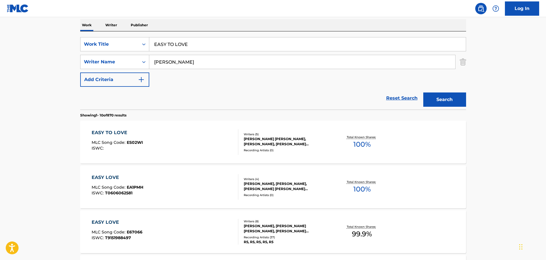
scroll to position [90, 0]
drag, startPoint x: 231, startPoint y: 43, endPoint x: 154, endPoint y: 41, distance: 77.0
click at [154, 41] on input "EASY TO LOVE" at bounding box center [307, 45] width 316 height 14
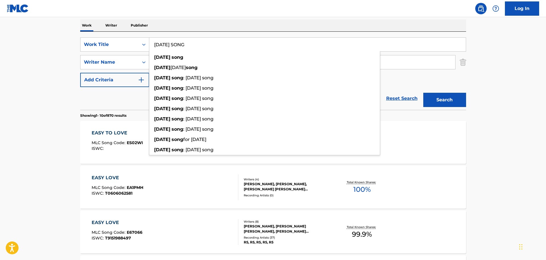
type input "[DATE] SONG"
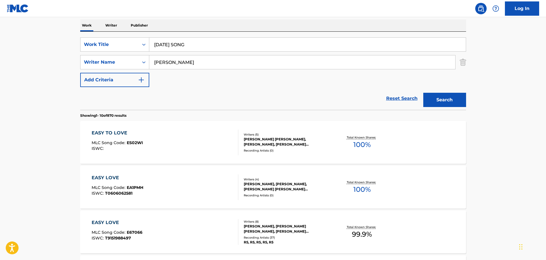
click at [66, 46] on main "The MLC Public Work Search The accuracy and completeness of The MLC's data is d…" at bounding box center [273, 264] width 546 height 672
drag, startPoint x: 205, startPoint y: 55, endPoint x: 189, endPoint y: 56, distance: 16.0
click at [190, 56] on div "[PERSON_NAME]" at bounding box center [302, 62] width 306 height 14
drag, startPoint x: 190, startPoint y: 58, endPoint x: 112, endPoint y: 57, distance: 77.6
click at [112, 58] on div "SearchWithCriteria64c34e77-8d41-4820-8c29-1175f97841fa Writer Name [PERSON_NAME]" at bounding box center [273, 62] width 386 height 14
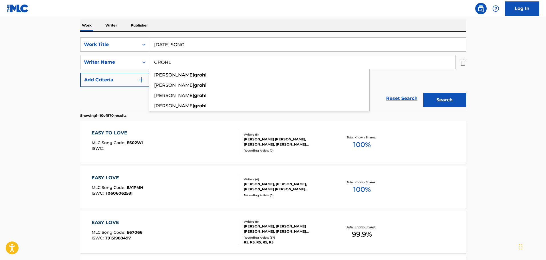
type input "GROHL"
click at [107, 100] on div "Reset Search Search" at bounding box center [273, 98] width 386 height 23
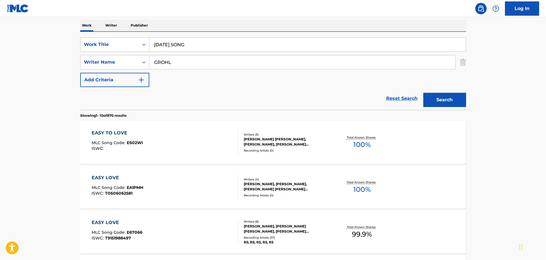
click at [452, 97] on button "Search" at bounding box center [444, 100] width 43 height 14
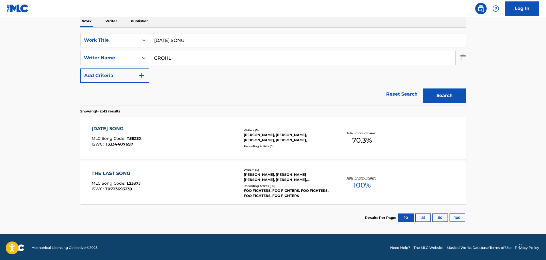
scroll to position [95, 0]
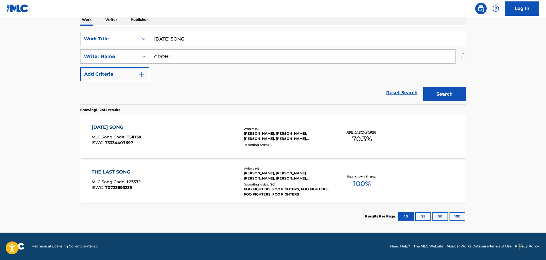
click at [193, 127] on div "[DATE] SONG MLC Song Code : T51D3X ISWC : T3334407697" at bounding box center [165, 137] width 147 height 26
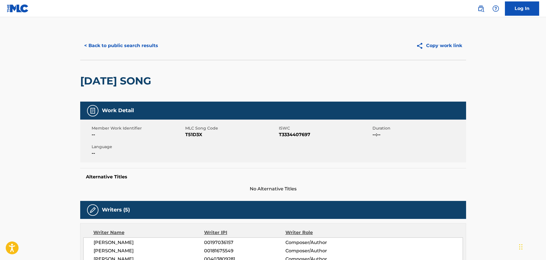
click at [139, 50] on button "< Back to public search results" at bounding box center [121, 46] width 82 height 14
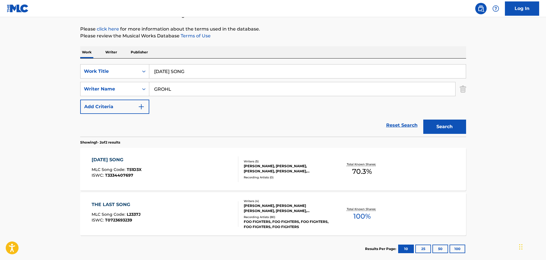
drag, startPoint x: 227, startPoint y: 69, endPoint x: 144, endPoint y: 56, distance: 83.5
click at [144, 56] on div "Work Writer Publisher SearchWithCriteria72992d9d-8576-4dd5-838c-43c12510402f Wo…" at bounding box center [273, 154] width 386 height 216
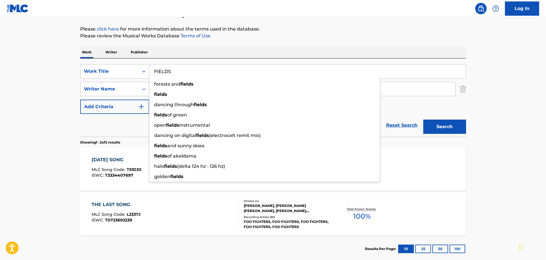
type input "FIELDS"
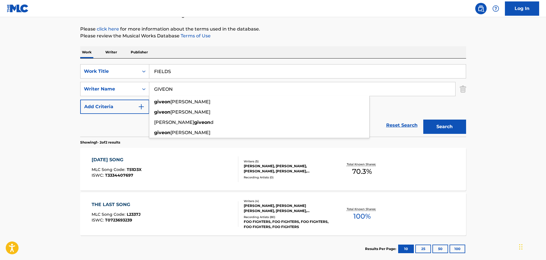
type input "GIVEON"
click at [423, 120] on button "Search" at bounding box center [444, 127] width 43 height 14
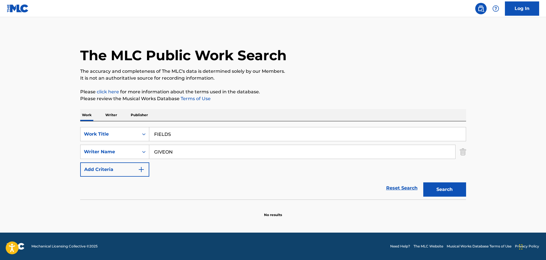
scroll to position [0, 0]
drag, startPoint x: 267, startPoint y: 154, endPoint x: 126, endPoint y: 142, distance: 141.4
click at [126, 142] on div "SearchWithCriteria72992d9d-8576-4dd5-838c-43c12510402f Work Title FIELDS Search…" at bounding box center [273, 152] width 386 height 50
drag, startPoint x: 234, startPoint y: 127, endPoint x: 189, endPoint y: 115, distance: 47.1
click at [189, 115] on div "Work Writer Publisher SearchWithCriteria72992d9d-8576-4dd5-838c-43c12510402f Wo…" at bounding box center [273, 163] width 386 height 108
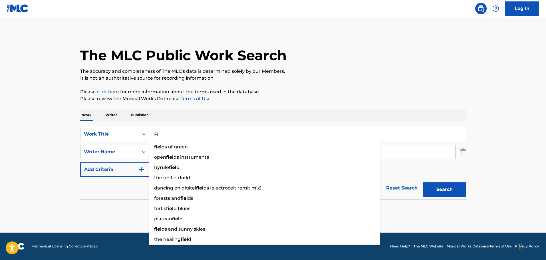
type input "F"
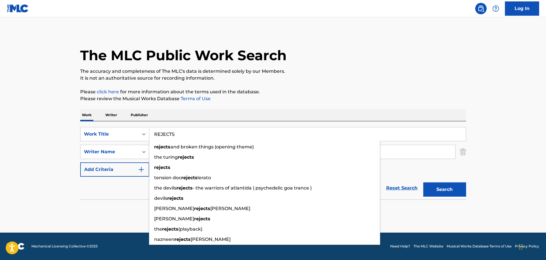
type input "REJECTS"
click at [193, 109] on div "Work Writer Publisher" at bounding box center [273, 115] width 386 height 12
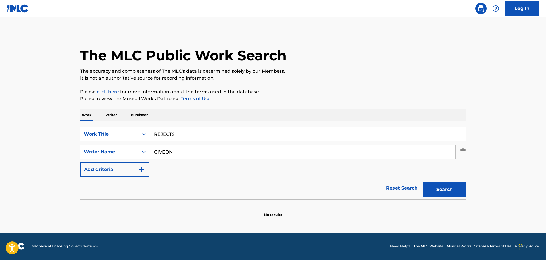
drag, startPoint x: 194, startPoint y: 153, endPoint x: 162, endPoint y: 140, distance: 34.6
click at [162, 140] on div "SearchWithCriteria72992d9d-8576-4dd5-838c-43c12510402f Work Title REJECTS Searc…" at bounding box center [273, 152] width 386 height 50
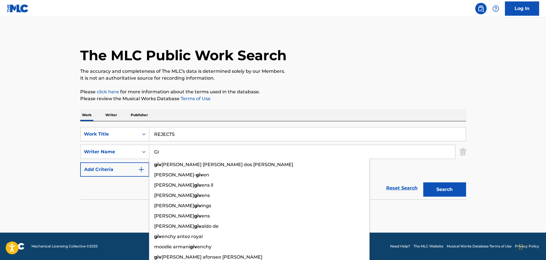
type input "G"
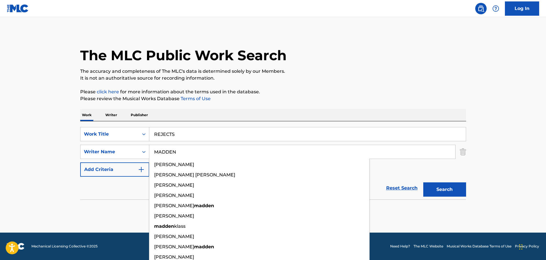
type input "MADDEN"
click at [423, 182] on button "Search" at bounding box center [444, 189] width 43 height 14
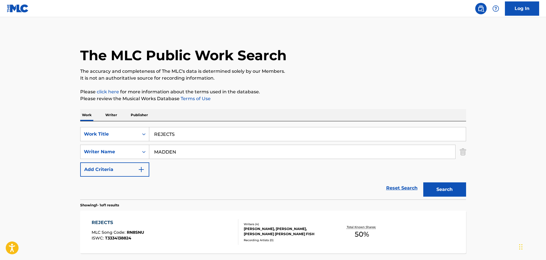
scroll to position [50, 0]
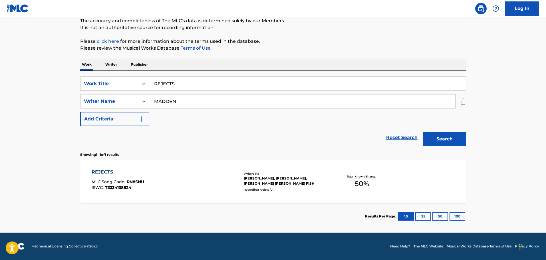
click at [204, 174] on div "REJECTS MLC Song Code : RN8SNU ISWC : T3334138824" at bounding box center [165, 182] width 147 height 26
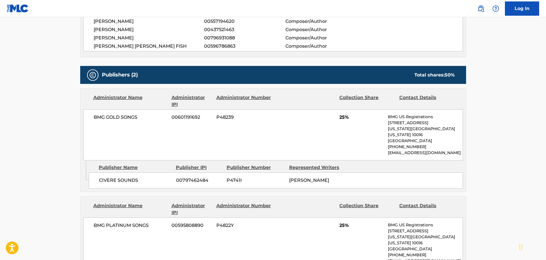
scroll to position [221, 0]
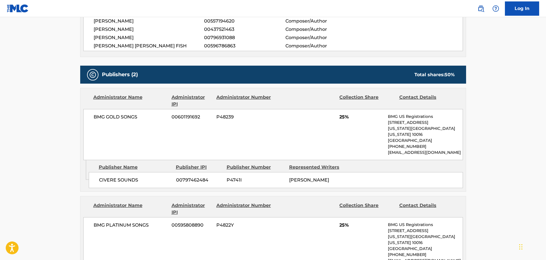
click at [226, 82] on div "Publishers (2) Total shares: 50 %" at bounding box center [273, 75] width 386 height 18
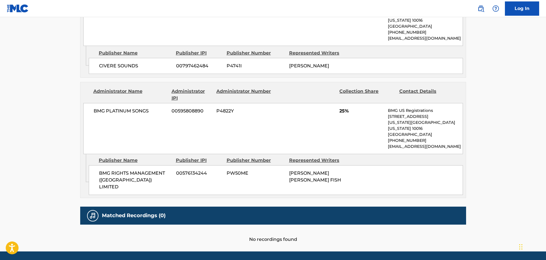
click at [232, 82] on div "Administrator Name Administrator IPI Administrator Number Collection Share Cont…" at bounding box center [272, 118] width 385 height 72
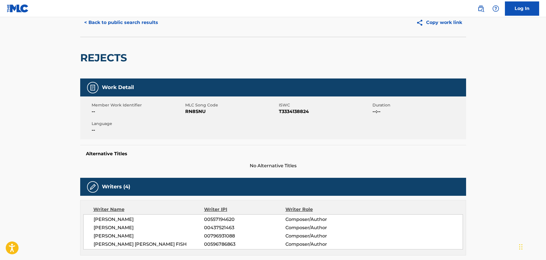
scroll to position [0, 0]
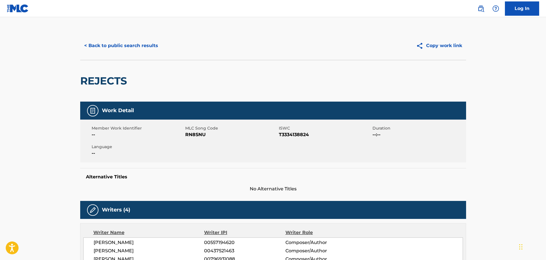
click at [135, 46] on button "< Back to public search results" at bounding box center [121, 46] width 82 height 14
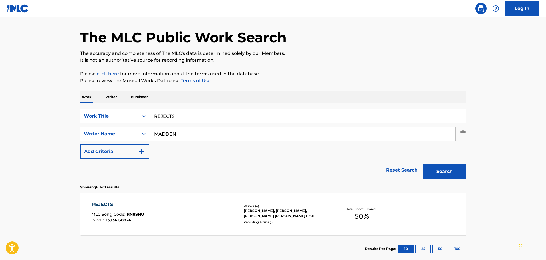
drag, startPoint x: 216, startPoint y: 118, endPoint x: 96, endPoint y: 112, distance: 120.3
click at [96, 112] on div "SearchWithCriteria72992d9d-8576-4dd5-838c-43c12510402f Work Title REJECTS" at bounding box center [273, 116] width 386 height 14
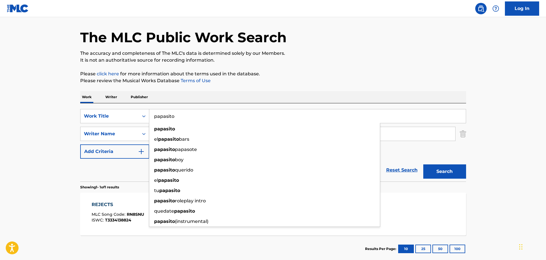
type input "papasito"
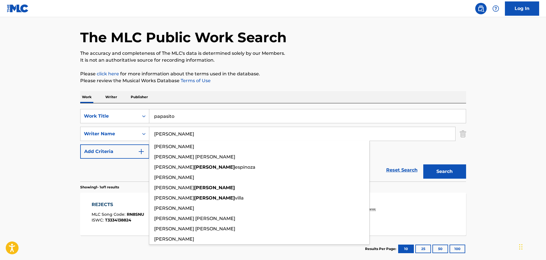
type input "[PERSON_NAME]"
click at [423, 164] on button "Search" at bounding box center [444, 171] width 43 height 14
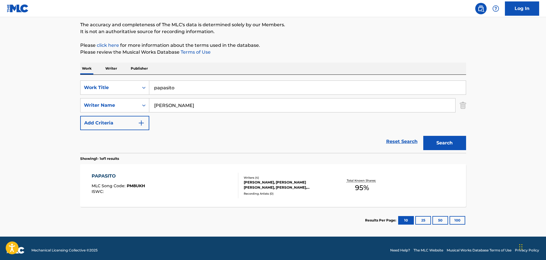
scroll to position [50, 0]
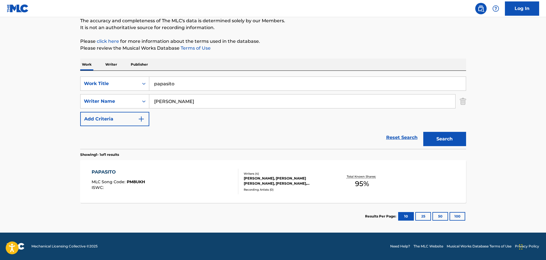
click at [188, 177] on div "PAPASITO MLC Song Code : PM8UKH ISWC :" at bounding box center [165, 182] width 147 height 26
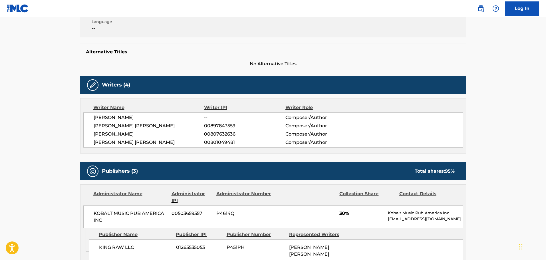
scroll to position [11, 0]
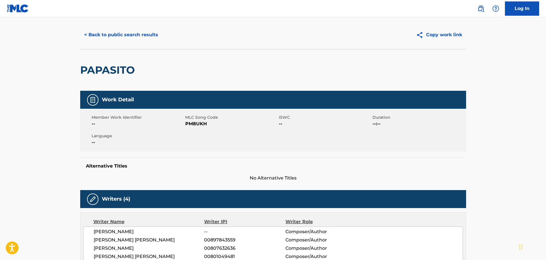
click at [126, 31] on button "< Back to public search results" at bounding box center [121, 35] width 82 height 14
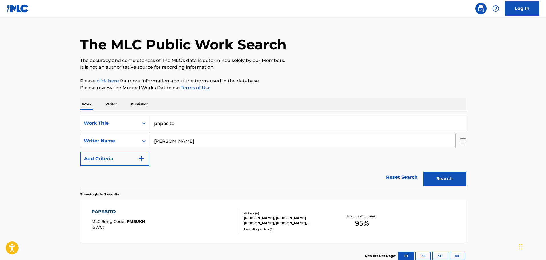
scroll to position [18, 0]
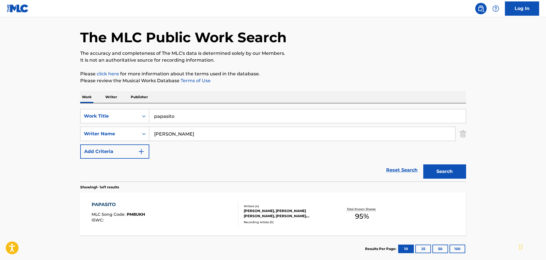
drag, startPoint x: 219, startPoint y: 112, endPoint x: 156, endPoint y: 103, distance: 63.8
click at [151, 102] on div "Work Writer Publisher SearchWithCriteria72992d9d-8576-4dd5-838c-43c12510402f Wo…" at bounding box center [273, 176] width 386 height 171
click at [171, 130] on strong "don't" at bounding box center [174, 128] width 12 height 5
type input "vibes don't lie"
drag, startPoint x: 179, startPoint y: 135, endPoint x: 127, endPoint y: 137, distance: 52.2
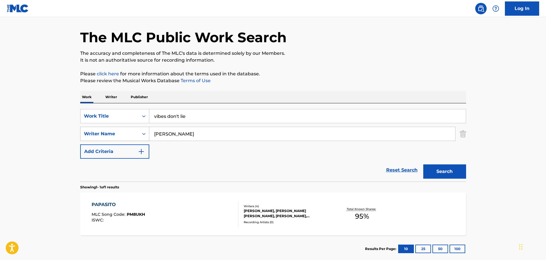
click at [127, 137] on div "SearchWithCriteria64c34e77-8d41-4820-8c29-1175f97841fa Writer Name [PERSON_NAME]" at bounding box center [273, 134] width 386 height 14
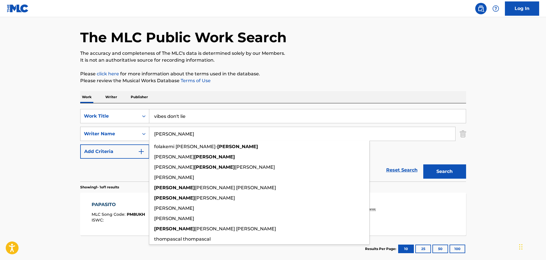
type input "[PERSON_NAME]"
click at [423, 164] on button "Search" at bounding box center [444, 171] width 43 height 14
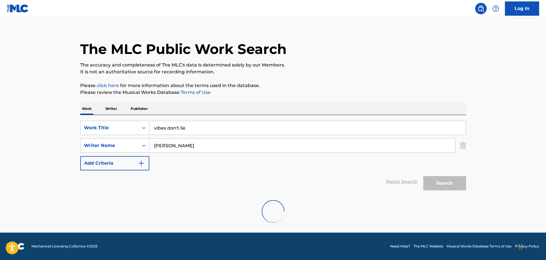
click at [33, 139] on main "The MLC Public Work Search The accuracy and completeness of The MLC's data is d…" at bounding box center [273, 122] width 546 height 222
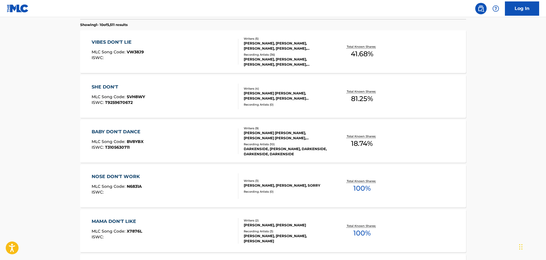
scroll to position [149, 0]
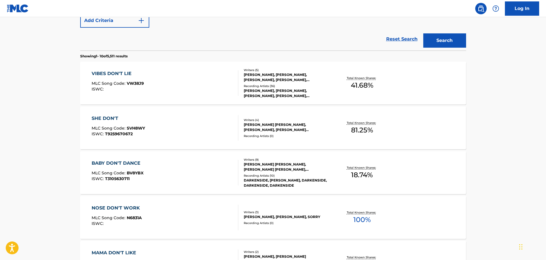
click at [205, 92] on div "VIBES DON'T LIE MLC Song Code : VW38J9 ISWC :" at bounding box center [165, 83] width 147 height 26
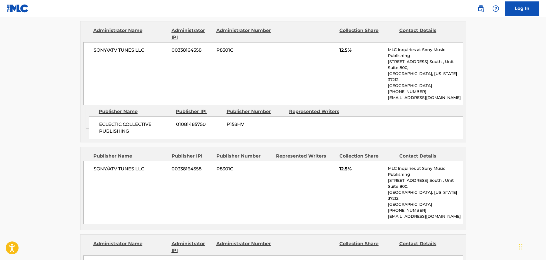
scroll to position [330, 0]
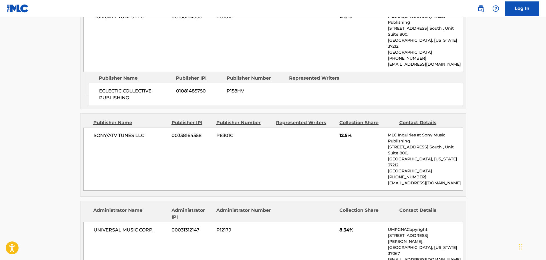
click at [205, 128] on div "SONY/ATV TUNES LLC 00338164558 P8301C 12.5% MLC Inquiries at Sony Music Publish…" at bounding box center [272, 159] width 379 height 63
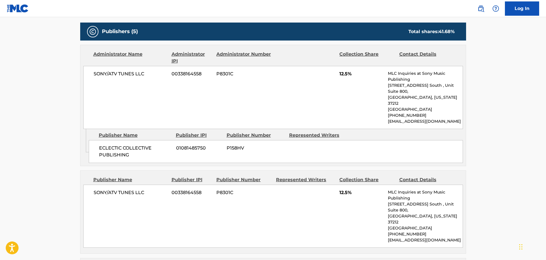
click at [94, 61] on div "Administrator Name" at bounding box center [130, 58] width 74 height 14
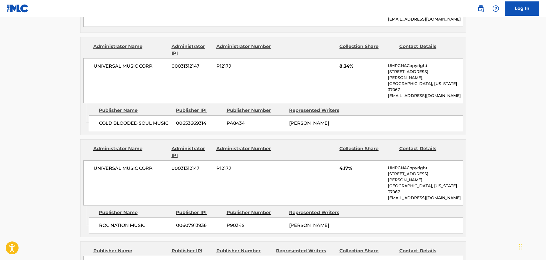
scroll to position [501, 0]
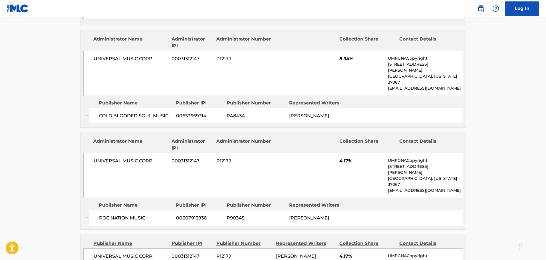
click at [107, 108] on div "COLD BLOODED SOUL MUSIC 00653669314 PA8434 [PERSON_NAME]" at bounding box center [276, 116] width 374 height 16
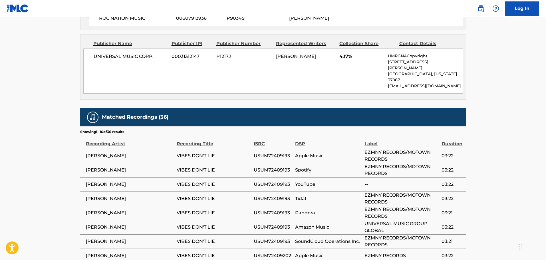
scroll to position [729, 0]
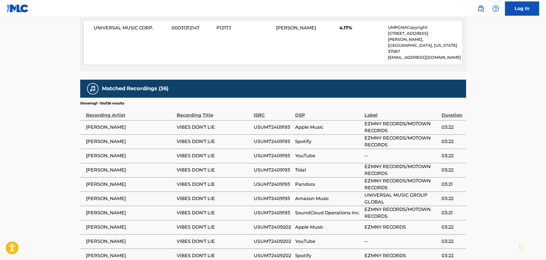
click at [272, 124] on span "USUM72409193" at bounding box center [273, 127] width 39 height 7
copy span "USUM72409193"
click at [287, 224] on span "USUM72409202" at bounding box center [273, 227] width 39 height 7
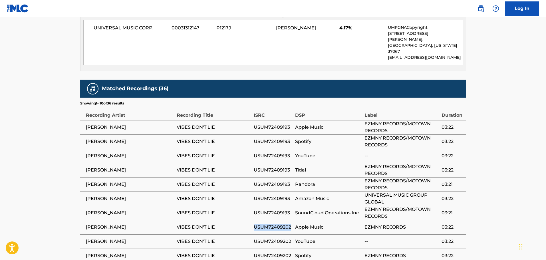
copy span "USUM72409202"
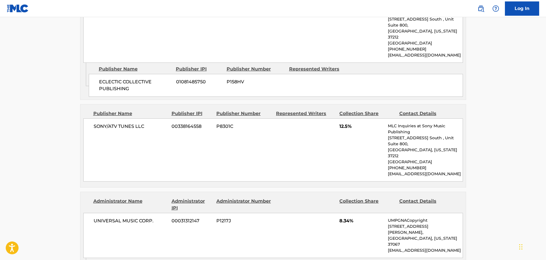
scroll to position [330, 0]
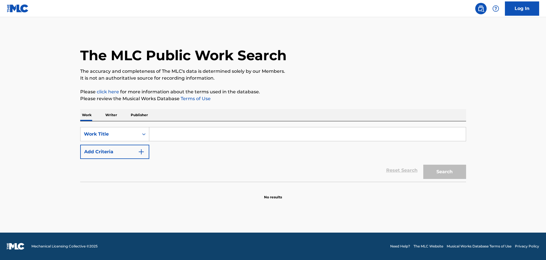
click at [224, 142] on div "SearchWithCriteria44bf38fc-1d83-447f-a066-f82ed2836642 Work Title Add Criteria" at bounding box center [273, 143] width 386 height 32
click at [221, 130] on input "Search Form" at bounding box center [307, 134] width 316 height 14
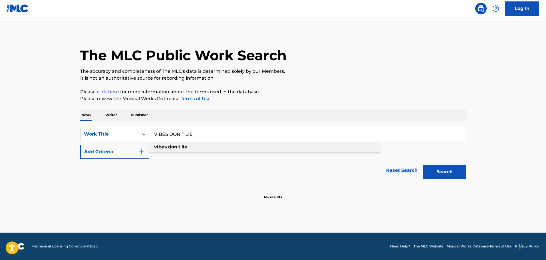
click at [234, 144] on div "vibes don t lie" at bounding box center [264, 147] width 230 height 10
type input "vibes don t lie"
drag, startPoint x: 464, startPoint y: 171, endPoint x: 461, endPoint y: 168, distance: 3.6
click at [463, 170] on button "Search" at bounding box center [444, 172] width 43 height 14
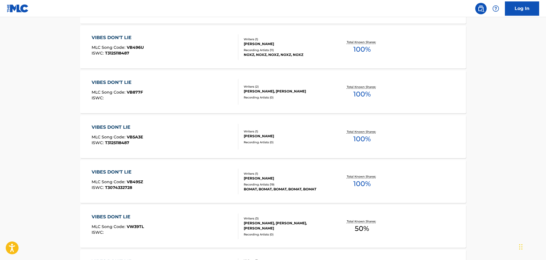
scroll to position [114, 0]
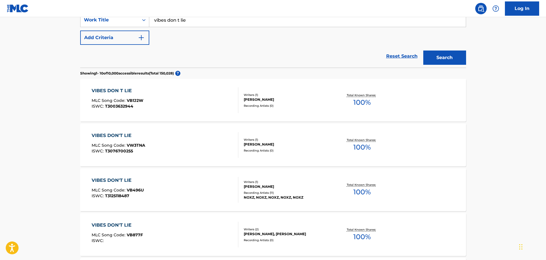
click at [138, 39] on img "Search Form" at bounding box center [141, 37] width 7 height 7
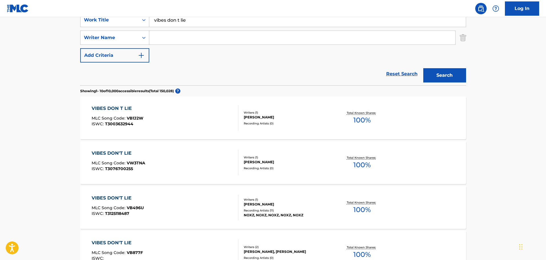
click at [164, 40] on input "Search Form" at bounding box center [302, 38] width 306 height 14
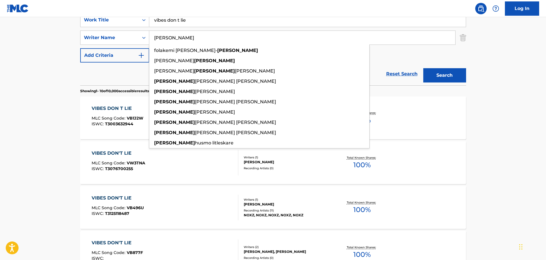
type input "[PERSON_NAME]"
click at [423, 68] on button "Search" at bounding box center [444, 75] width 43 height 14
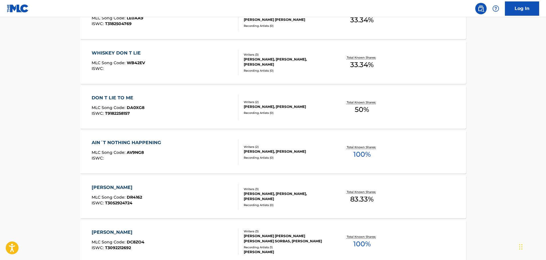
scroll to position [314, 0]
